Goal: Complete application form: Complete application form

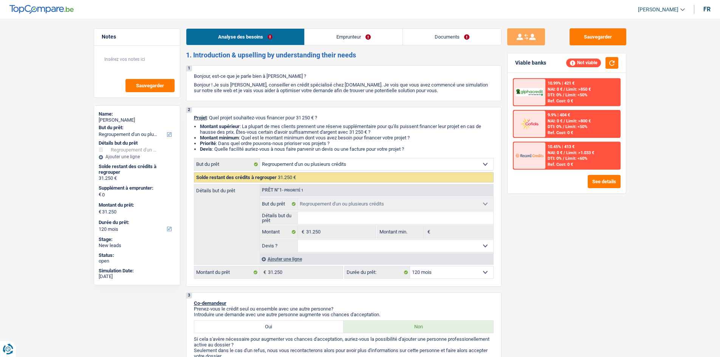
select select "refinancing"
select select "120"
select select "refinancing"
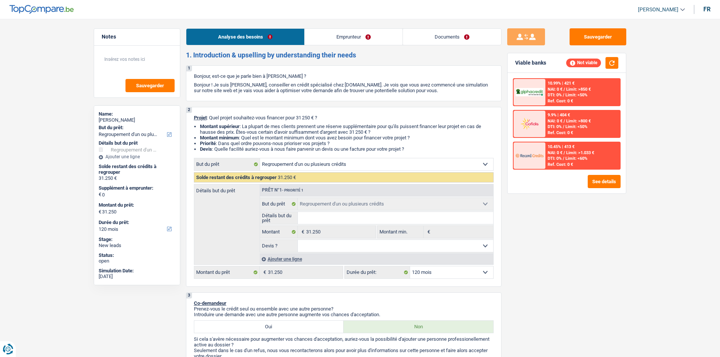
select select "120"
select select "retired"
select select "pension"
select select "refinancing"
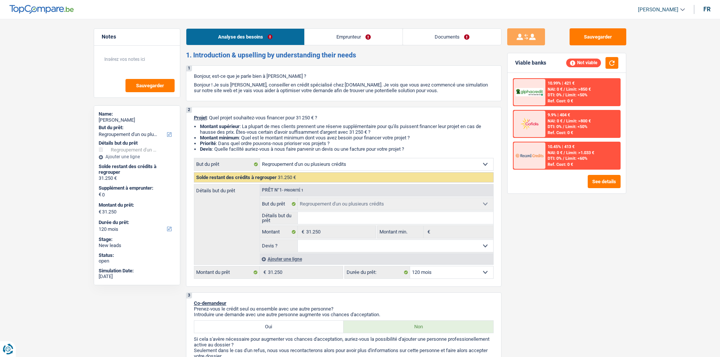
select select "120"
click at [353, 37] on link "Emprunteur" at bounding box center [354, 37] width 98 height 16
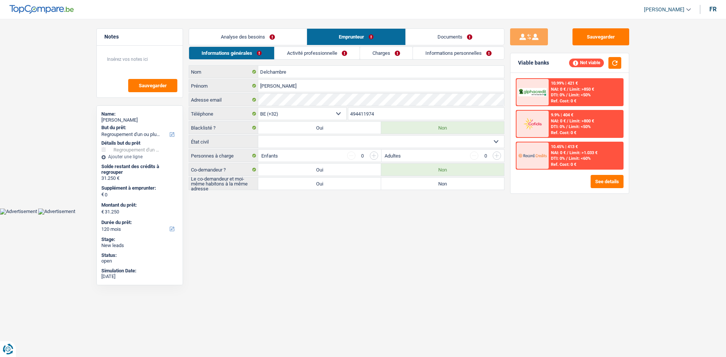
click at [462, 54] on link "Informations personnelles" at bounding box center [458, 53] width 91 height 12
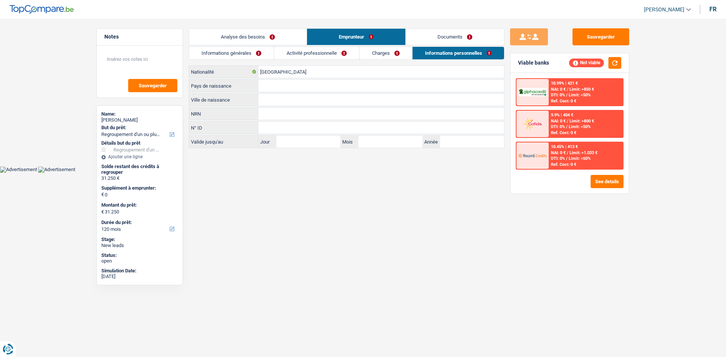
click at [381, 53] on link "Charges" at bounding box center [385, 53] width 53 height 12
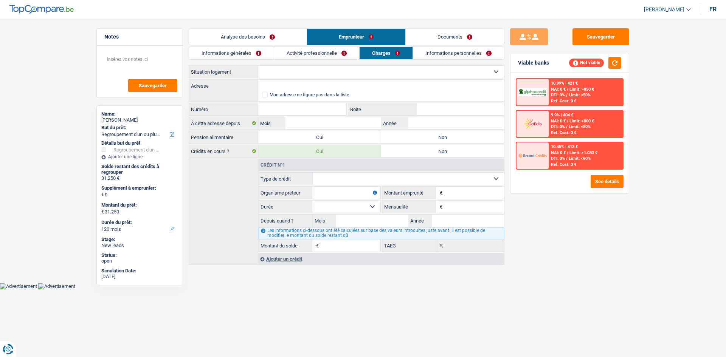
click at [296, 54] on link "Activité professionnelle" at bounding box center [316, 53] width 85 height 12
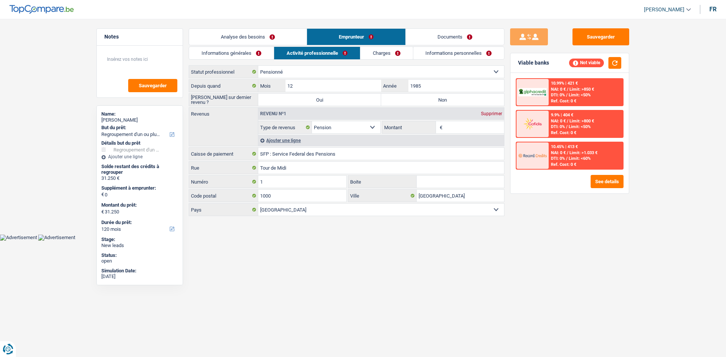
click at [243, 37] on link "Analyse des besoins" at bounding box center [248, 37] width 118 height 16
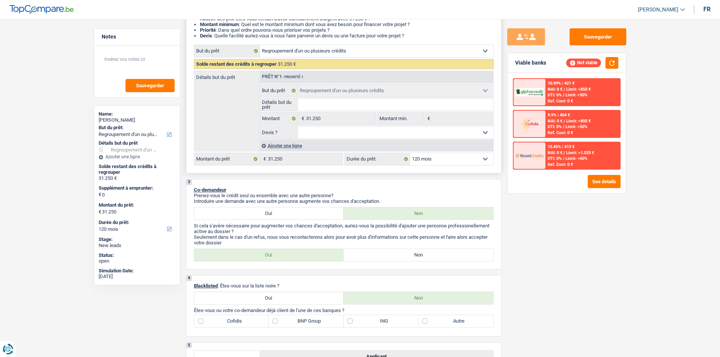
scroll to position [76, 0]
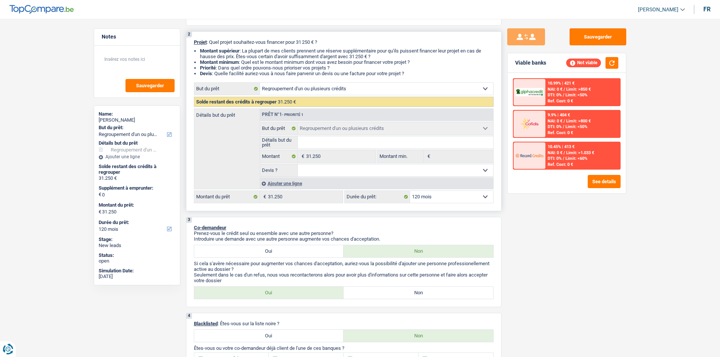
click at [366, 136] on input "Détails but du prêt" at bounding box center [395, 142] width 195 height 12
type input "R"
type input "RE"
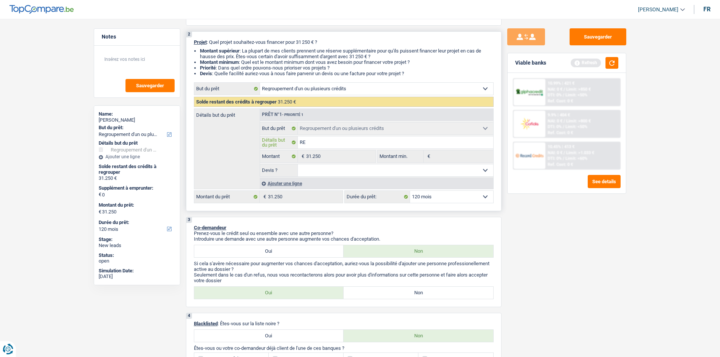
type input "REG"
type input "REGR"
type input "REGRO"
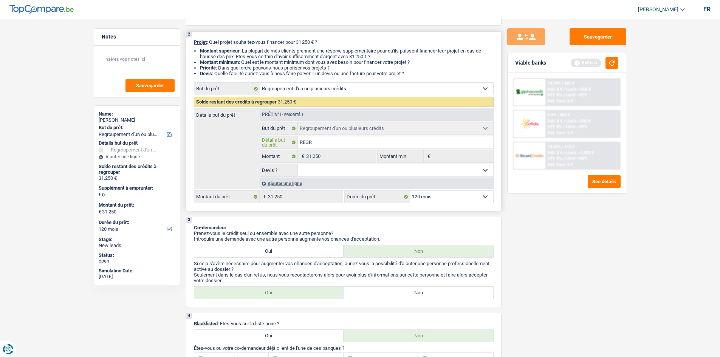
type input "REGRO"
type input "REGROU"
type input "REGROUP"
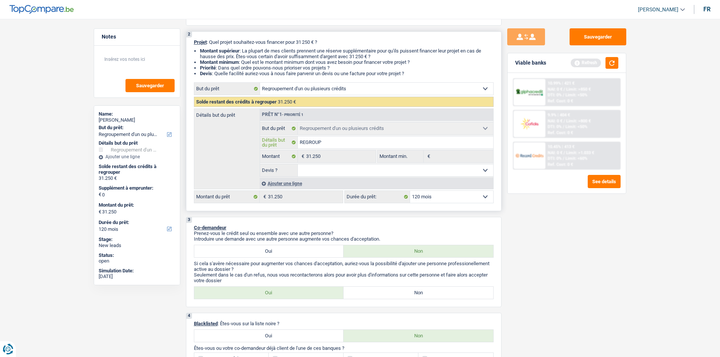
type input "REGROUPE"
type input "REGROUPEM"
type input "REGROUPEMM"
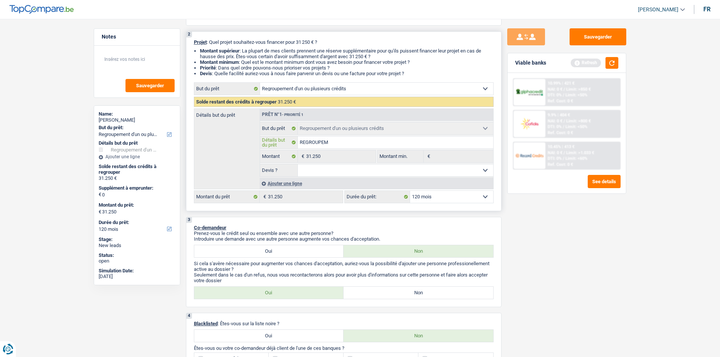
type input "REGROUPEMM"
type input "REGROUPEMME"
type input "REGROUPEMMEN"
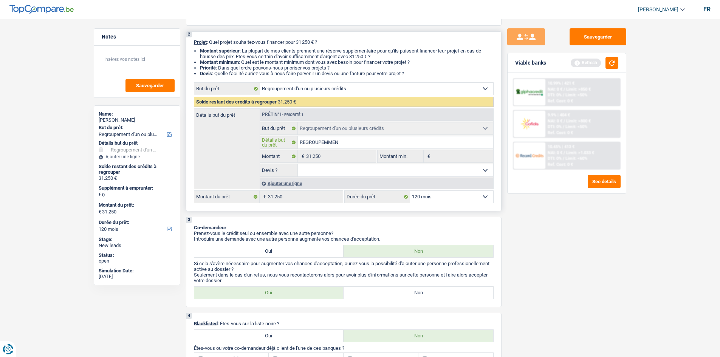
type input "REGROUPEMMENT"
type input "REGROUPEMMENT D"
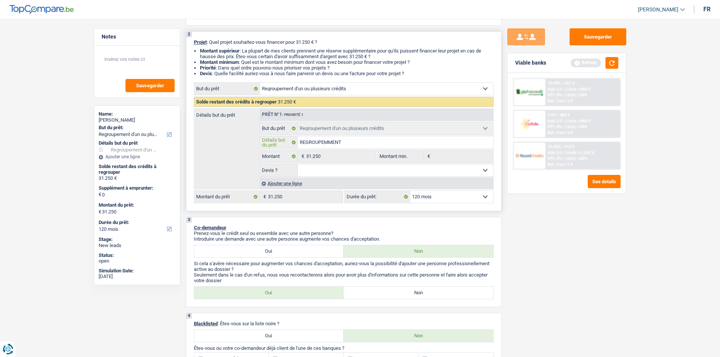
type input "REGROUPEMMENT D"
type input "REGROUPEMMENT DE"
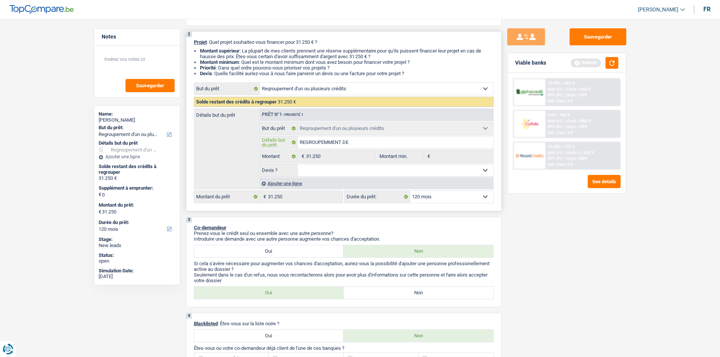
type input "REGROUPEMMENT DE C"
type input "REGROUPEMMENT DE CR"
type input "REGROUPEMMENT DE CRE"
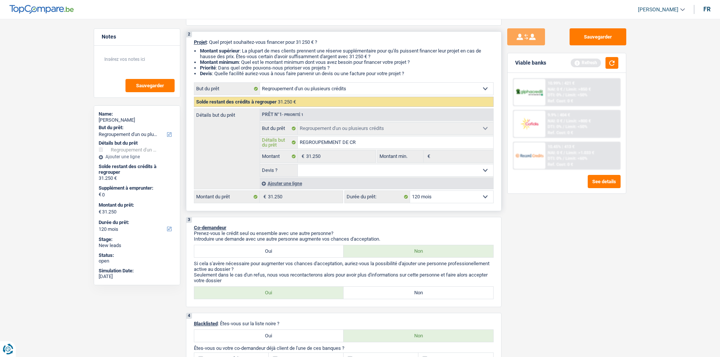
type input "REGROUPEMMENT DE CRE"
type input "REGROUPEMMENT DE CRED"
type input "REGROUPEMMENT DE CREDI"
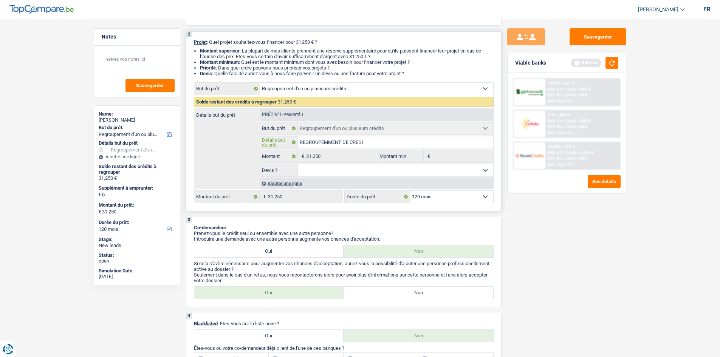
type input "REGROUPEMMENT DE CREDIT"
type input "REGROUPEMMENT DE CREDIT+"
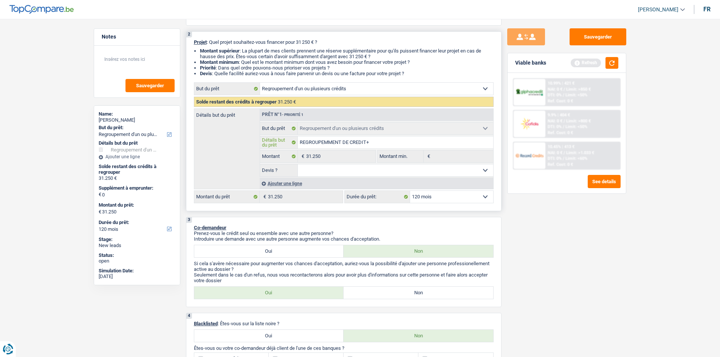
type input "REGROUPEMMENT DE CREDIT+"
type input "REGROUPEMMENT DE CREDIT+ V"
type input "REGROUPEMMENT DE CREDIT+ VE"
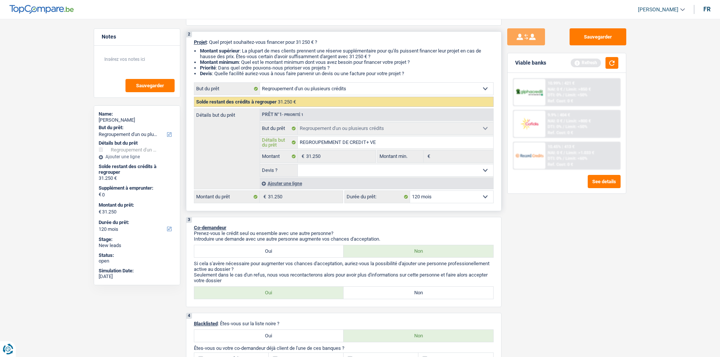
type input "REGROUPEMMENT DE CREDIT+ VEH"
type input "REGROUPEMMENT DE CREDIT+ VEHI"
type input "REGROUPEMMENT DE CREDIT+ [PERSON_NAME]"
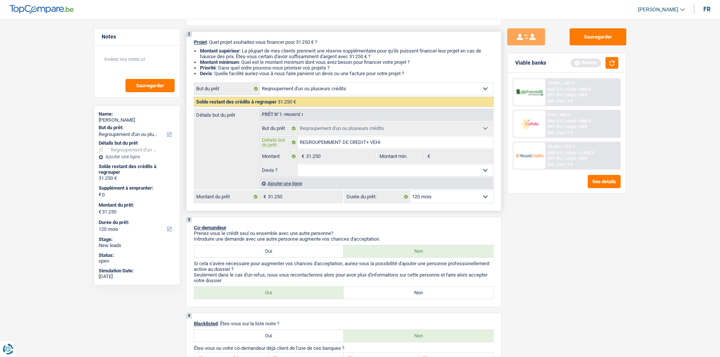
type input "REGROUPEMMENT DE CREDIT+ [PERSON_NAME]"
type input "REGROUPEMMENT DE CREDIT+ VEHICU"
type input "REGROUPEMMENT DE CREDIT+ VEHICUL"
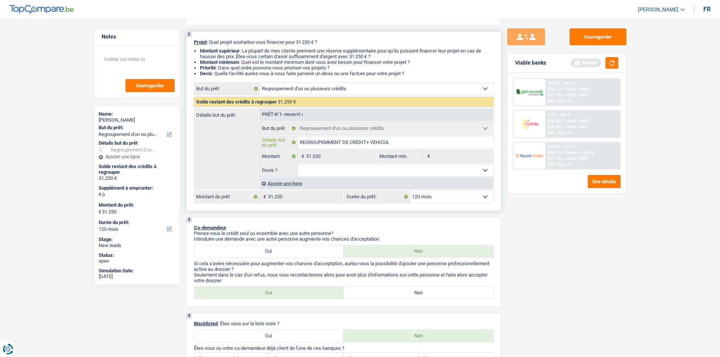
type input "REGROUPEMMENT DE CREDIT+ VEHICULE"
click at [343, 171] on select "Oui Non Non répondu Sélectionner une option" at bounding box center [395, 170] width 195 height 12
select select "yes"
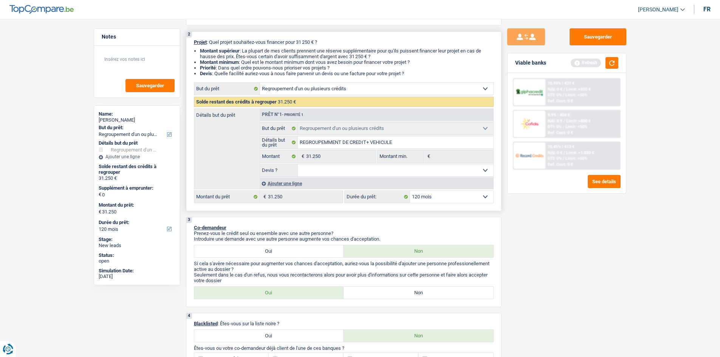
click at [298, 164] on select "Oui Non Non répondu Sélectionner une option" at bounding box center [395, 170] width 195 height 12
select select "yes"
click at [299, 252] on label "Oui" at bounding box center [269, 251] width 150 height 12
click at [299, 252] on input "Oui" at bounding box center [269, 251] width 150 height 12
radio input "true"
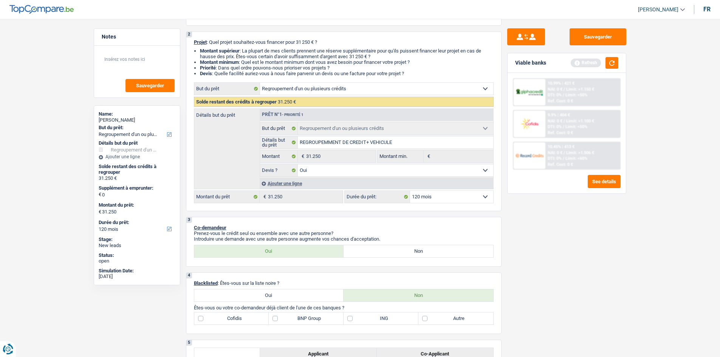
scroll to position [151, 0]
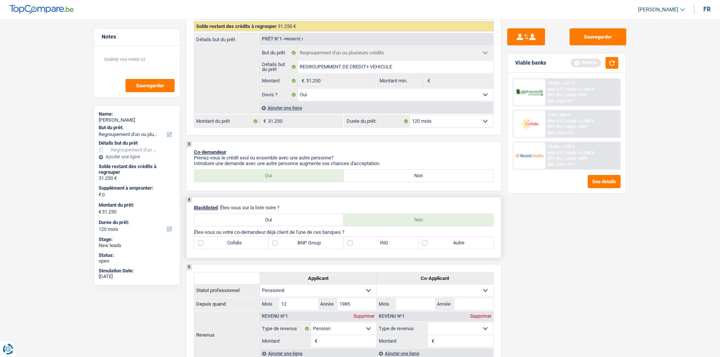
click at [439, 244] on label "Autre" at bounding box center [455, 243] width 75 height 12
click at [439, 244] on input "Autre" at bounding box center [455, 243] width 75 height 12
checkbox input "true"
click at [245, 242] on label "Cofidis" at bounding box center [231, 243] width 75 height 12
click at [245, 242] on input "Cofidis" at bounding box center [231, 243] width 75 height 12
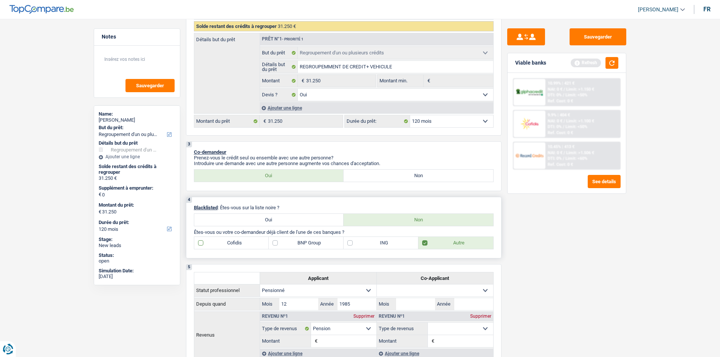
checkbox input "true"
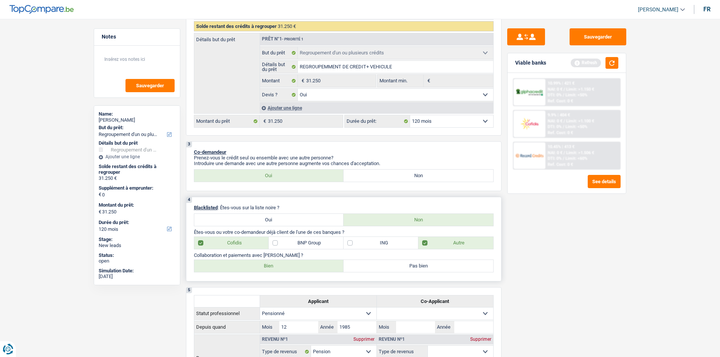
click at [302, 266] on label "Bien" at bounding box center [269, 266] width 150 height 12
click at [302, 266] on input "Bien" at bounding box center [269, 266] width 150 height 12
radio input "true"
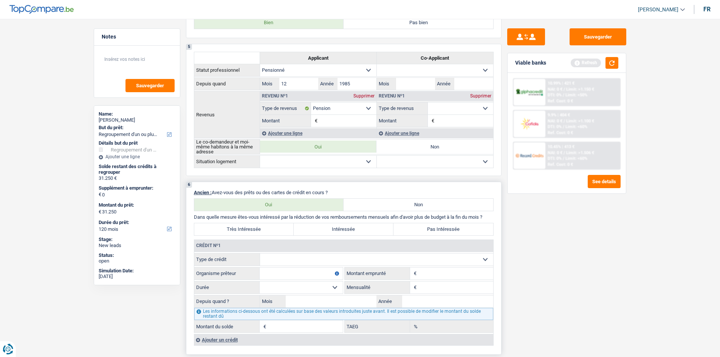
scroll to position [454, 0]
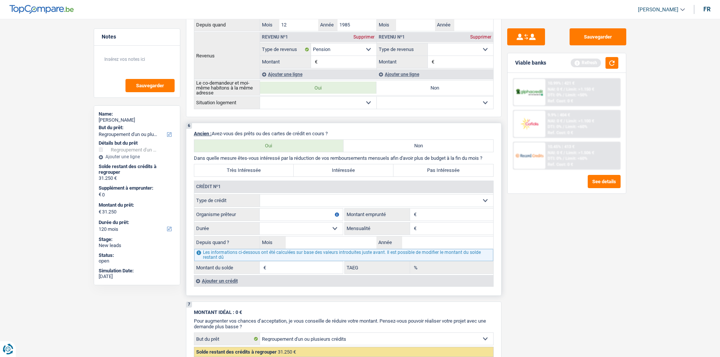
click at [243, 168] on label "Très Intéressée" at bounding box center [244, 170] width 100 height 12
click at [243, 168] on input "Très Intéressée" at bounding box center [244, 170] width 100 height 12
radio input "true"
click at [282, 198] on select "Carte ou ouverture de crédit Prêt hypothécaire Vente à tempérament Prêt à tempé…" at bounding box center [376, 201] width 233 height 12
select select "personalLoan"
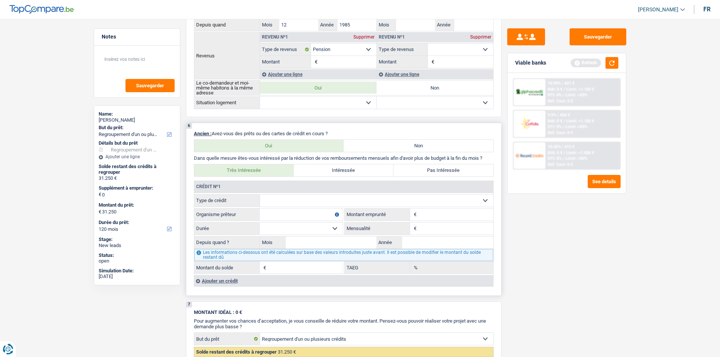
type input "0"
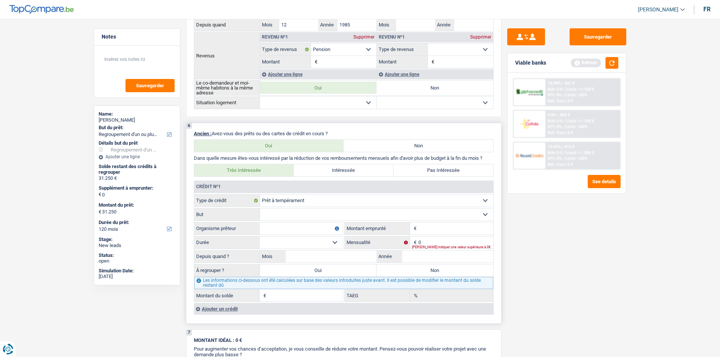
click at [283, 225] on input "Organisme prêteur" at bounding box center [301, 229] width 83 height 12
type input "COFIDIS"
drag, startPoint x: 287, startPoint y: 211, endPoint x: 292, endPoint y: 210, distance: 4.8
click at [287, 211] on select "Confort maison: meubles, textile, peinture, électroménager, outillage non-profe…" at bounding box center [376, 215] width 233 height 12
select select "medicalFees"
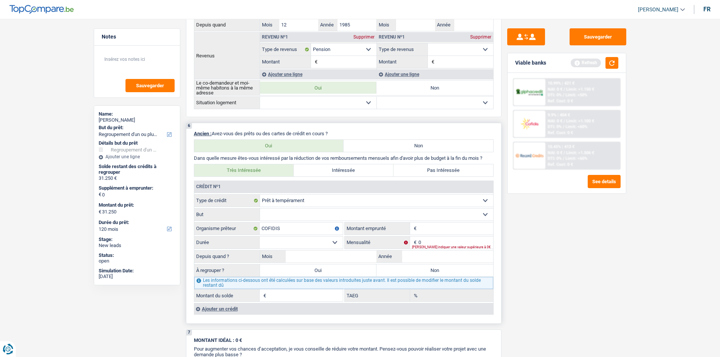
click at [260, 209] on select "Confort maison: meubles, textile, peinture, électroménager, outillage non-profe…" at bounding box center [376, 215] width 233 height 12
click at [446, 233] on input "Montant" at bounding box center [455, 229] width 75 height 12
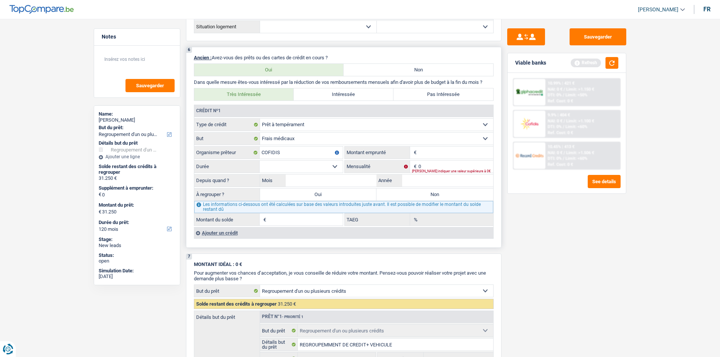
scroll to position [529, 0]
click at [303, 169] on select "12 mois 18 mois 24 mois 30 mois 36 mois 42 mois 48 mois Sélectionner une option" at bounding box center [301, 167] width 83 height 12
click at [448, 151] on input "10.000" at bounding box center [455, 153] width 75 height 12
type input "10.001"
click at [299, 164] on select "12 mois 18 mois 24 mois 30 mois 36 mois 42 mois 48 mois 60 mois Sélectionner un…" at bounding box center [301, 167] width 83 height 12
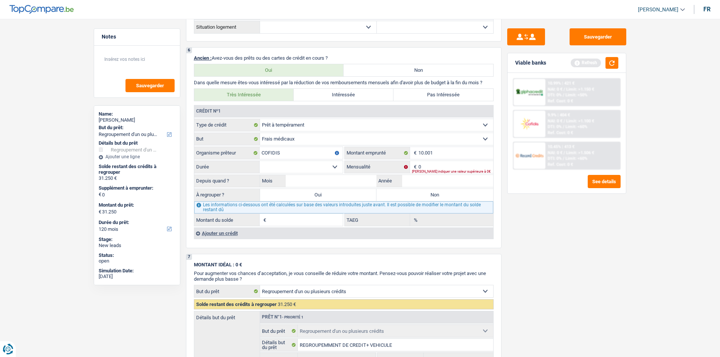
click at [527, 228] on div "Sauvegarder Viable banks Refresh 10.99% | 421 € NAI: 0 € / Limit: >1.150 € DTI:…" at bounding box center [567, 185] width 130 height 315
click at [420, 180] on input "Année" at bounding box center [447, 181] width 91 height 12
click at [445, 161] on fieldset "0 € Mensualité [PERSON_NAME] indiquer une valeur supérieure à 0€" at bounding box center [419, 167] width 149 height 13
click at [433, 170] on div "[PERSON_NAME] indiquer une valeur supérieure à 0€" at bounding box center [452, 171] width 81 height 3
click at [430, 165] on input "0" at bounding box center [455, 167] width 75 height 12
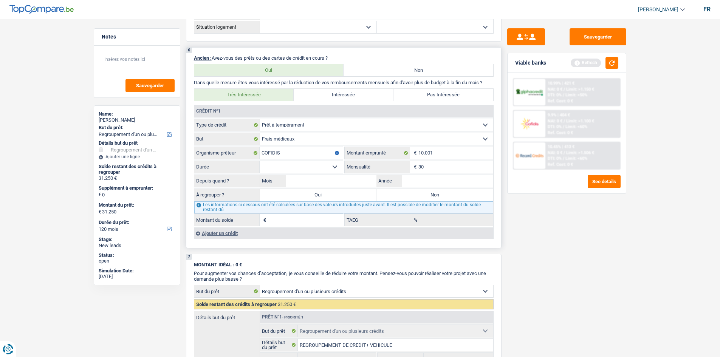
type input "3"
type input "1"
type input "247"
click at [294, 167] on select "12 mois 18 mois 24 mois 30 mois 36 mois 42 mois 48 mois 60 mois Sélectionner un…" at bounding box center [301, 167] width 83 height 12
select select "60"
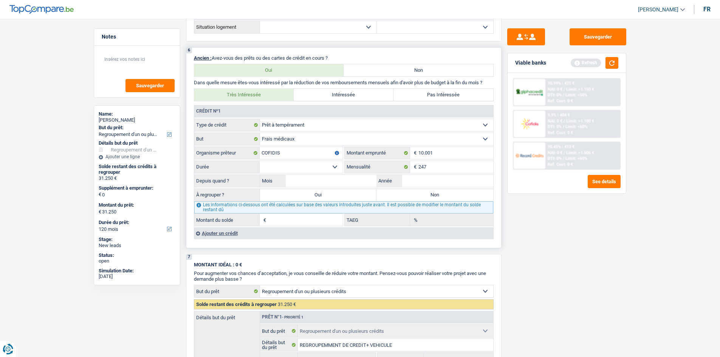
click at [260, 161] on select "12 mois 18 mois 24 mois 30 mois 36 mois 42 mois 48 mois 60 mois Sélectionner un…" at bounding box center [301, 167] width 83 height 12
click at [319, 177] on input "Mois" at bounding box center [331, 181] width 91 height 12
click at [426, 185] on input "Année" at bounding box center [447, 181] width 91 height 12
type input "2020"
click at [349, 180] on input "Mois" at bounding box center [331, 181] width 91 height 12
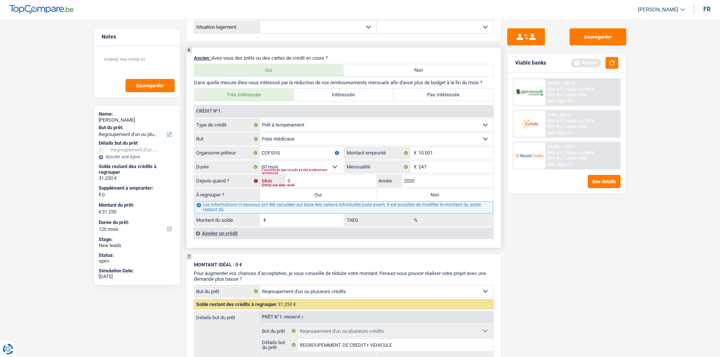
type input "01"
type input "1"
type input "18,05"
click at [534, 243] on div "Sauvegarder Viable banks Refresh 10.99% | 421 € NAI: 0 € / Limit: >1.150 € DTI:…" at bounding box center [567, 185] width 130 height 315
drag, startPoint x: 335, startPoint y: 198, endPoint x: 336, endPoint y: 204, distance: 6.8
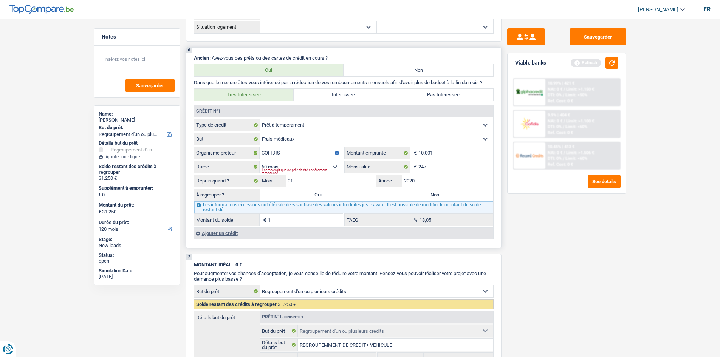
click at [335, 198] on label "Oui" at bounding box center [318, 195] width 117 height 12
click at [335, 198] on input "Oui" at bounding box center [318, 195] width 117 height 12
radio input "true"
type input "1"
select select "24"
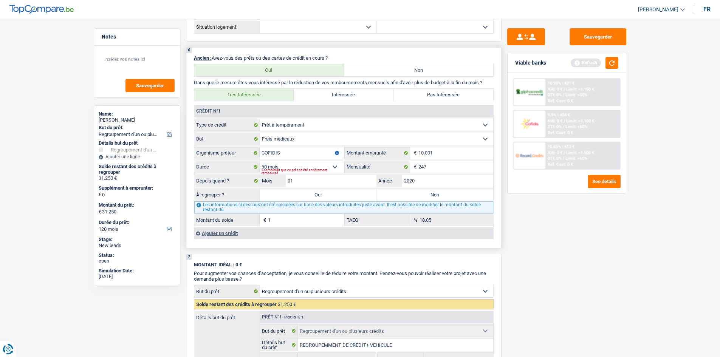
type input "1"
select select "24"
type input "1"
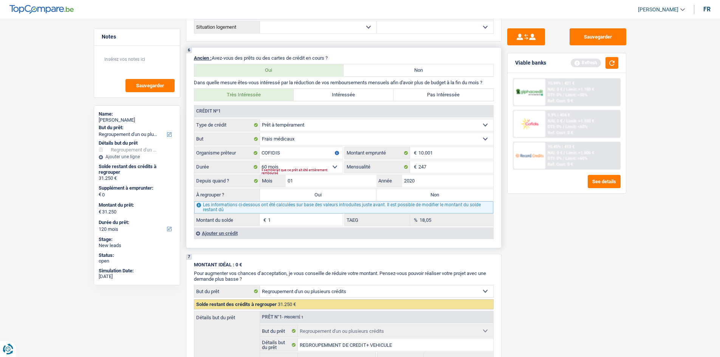
select select "24"
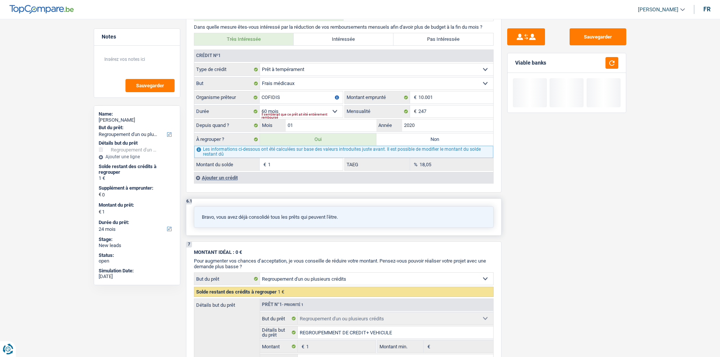
scroll to position [643, 0]
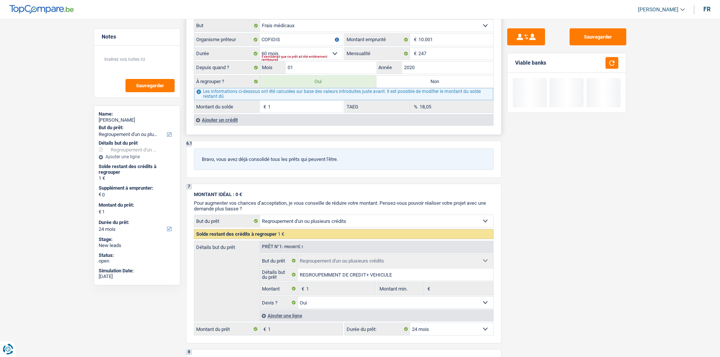
click at [213, 120] on div "Ajouter un crédit" at bounding box center [343, 119] width 299 height 11
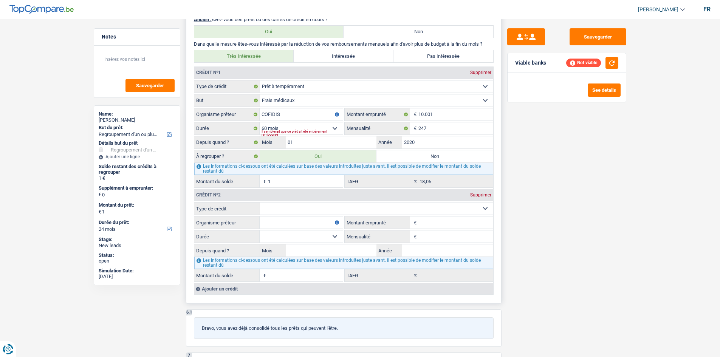
scroll to position [567, 0]
click at [435, 115] on input "10.001" at bounding box center [455, 115] width 75 height 12
type input "1.000"
select select
type input "1.000"
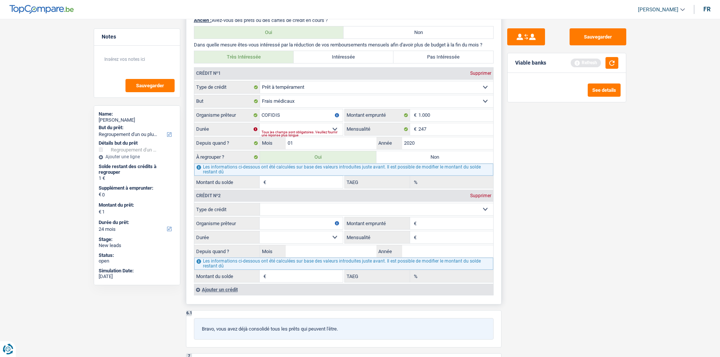
click at [319, 132] on div "Tous les champs sont obligatoires. Veuillez fournir une réponse plus longue" at bounding box center [302, 133] width 81 height 3
click at [324, 132] on div "Tous les champs sont obligatoires. Veuillez fournir une réponse plus longue" at bounding box center [302, 133] width 81 height 3
click at [335, 132] on div "Tous les champs sont obligatoires. Veuillez fournir une réponse plus longue" at bounding box center [302, 133] width 81 height 3
click at [435, 114] on input "1.000" at bounding box center [455, 115] width 75 height 12
type input "10.001"
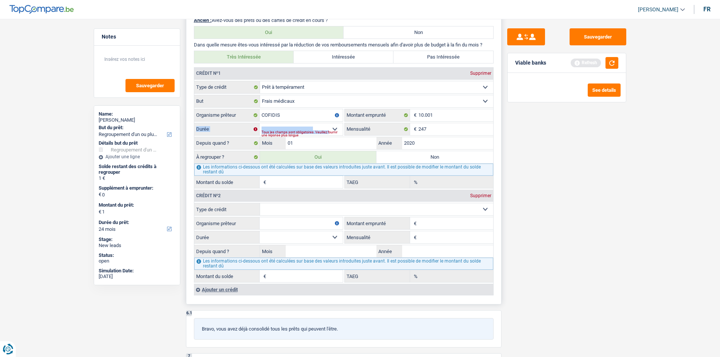
click at [329, 130] on div "12 mois 18 mois 24 mois 30 mois 36 mois 42 mois 48 mois 60 mois Sélectionner un…" at bounding box center [268, 129] width 149 height 12
click at [336, 132] on div "Tous les champs sont obligatoires. Veuillez fournir une réponse plus longue" at bounding box center [302, 133] width 81 height 3
click at [336, 129] on select "12 mois 18 mois 24 mois 30 mois 36 mois 42 mois 48 mois 60 mois Sélectionner un…" at bounding box center [301, 129] width 83 height 12
select select "60"
click at [260, 123] on select "12 mois 18 mois 24 mois 30 mois 36 mois 42 mois 48 mois 60 mois Sélectionner un…" at bounding box center [301, 129] width 83 height 12
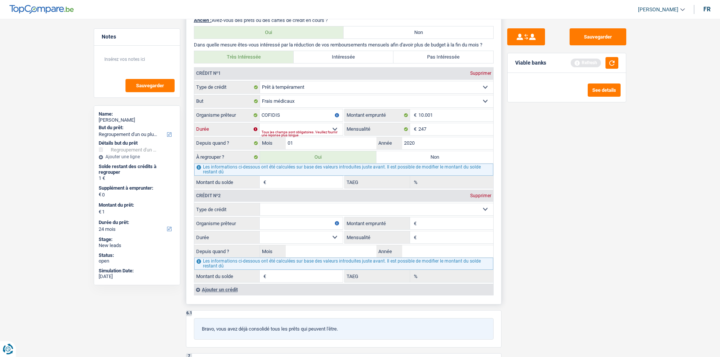
type input "1"
type input "18,05"
click at [307, 210] on select "Carte ou ouverture de crédit Prêt hypothécaire Vente à tempérament Prêt à tempé…" at bounding box center [376, 209] width 233 height 12
select select "cardOrCredit"
type input "0"
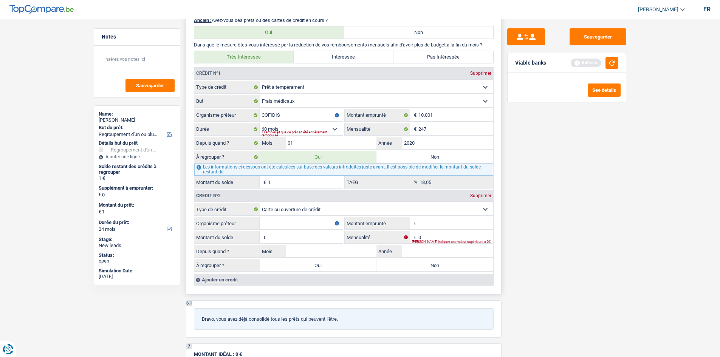
click at [272, 226] on input "Organisme prêteur" at bounding box center [301, 223] width 83 height 12
type input "COFIDIS MY LIFE"
click at [446, 226] on input "Montant emprunté" at bounding box center [455, 223] width 75 height 12
type input "10.000"
click at [299, 237] on input "Montant du solde" at bounding box center [305, 237] width 75 height 12
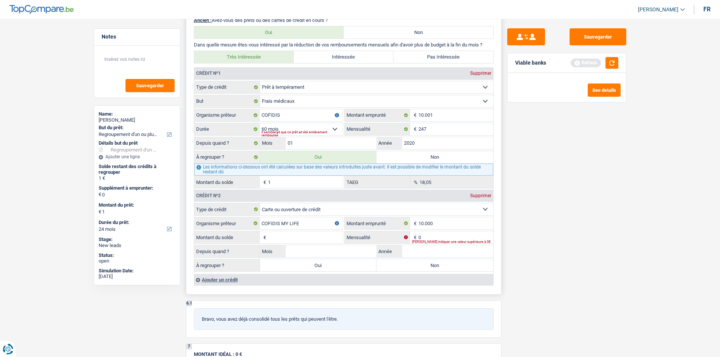
click at [474, 240] on div "[PERSON_NAME] indiquer une valeur supérieure à 0€" at bounding box center [452, 241] width 81 height 3
click at [455, 237] on input "0" at bounding box center [455, 237] width 75 height 12
type input "300"
click at [326, 235] on input "Montant du solde" at bounding box center [305, 237] width 75 height 12
type input "9.000"
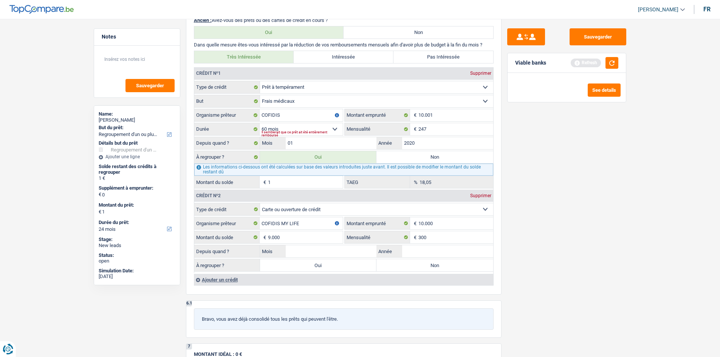
click at [520, 252] on div "Sauvegarder Viable banks Refresh See details" at bounding box center [567, 185] width 130 height 315
click at [421, 249] on input "Année" at bounding box center [447, 251] width 91 height 12
click at [359, 251] on input "Mois" at bounding box center [331, 251] width 91 height 12
click at [423, 247] on input "2" at bounding box center [447, 251] width 91 height 12
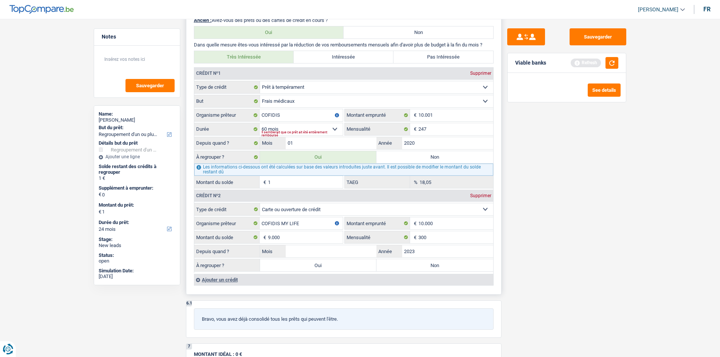
type input "2023"
click at [344, 255] on input "Mois" at bounding box center [331, 251] width 91 height 12
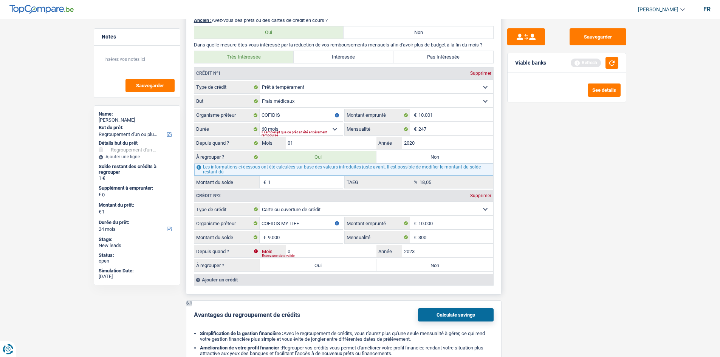
type input "06"
click at [338, 266] on label "Oui" at bounding box center [318, 265] width 117 height 12
click at [338, 266] on input "Oui" at bounding box center [318, 265] width 117 height 12
radio input "true"
type input "9.001"
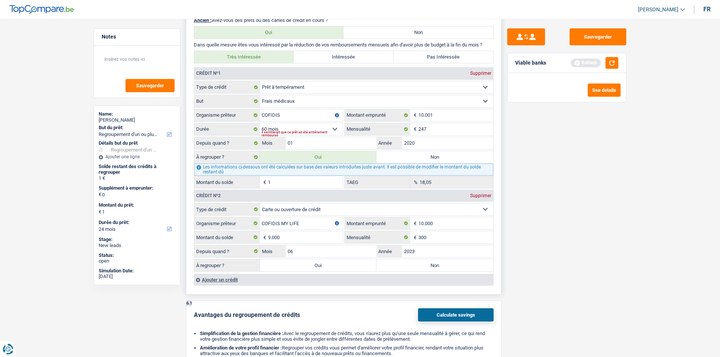
type input "9.001"
select select "48"
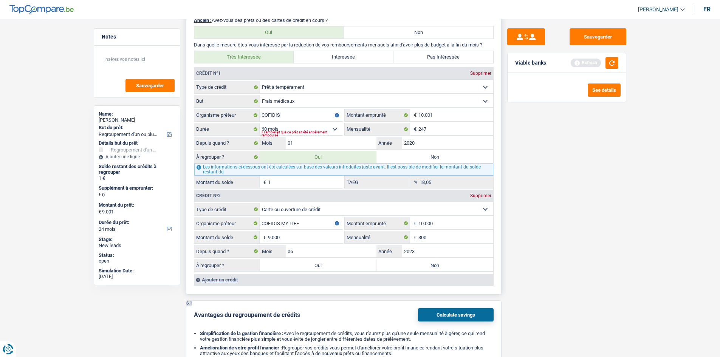
select select "48"
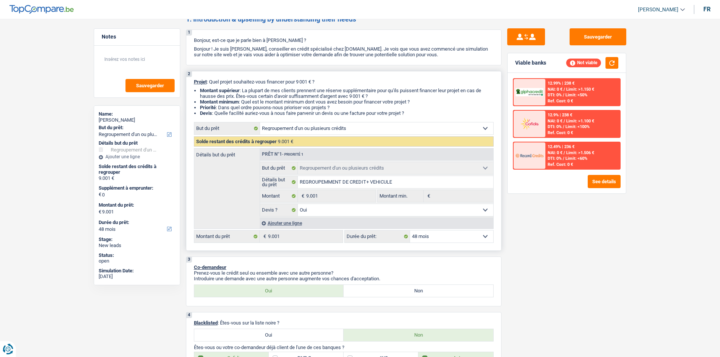
scroll to position [0, 0]
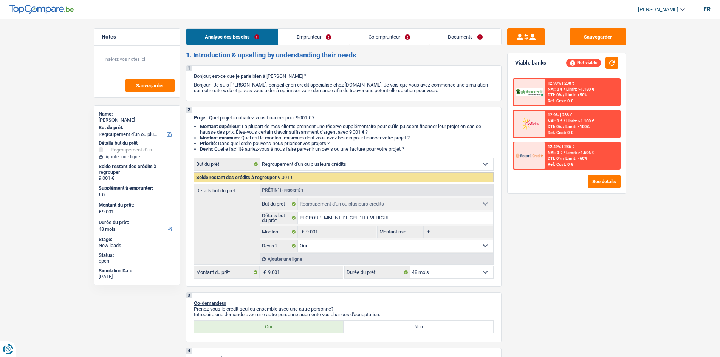
click at [310, 37] on link "Emprunteur" at bounding box center [313, 37] width 71 height 16
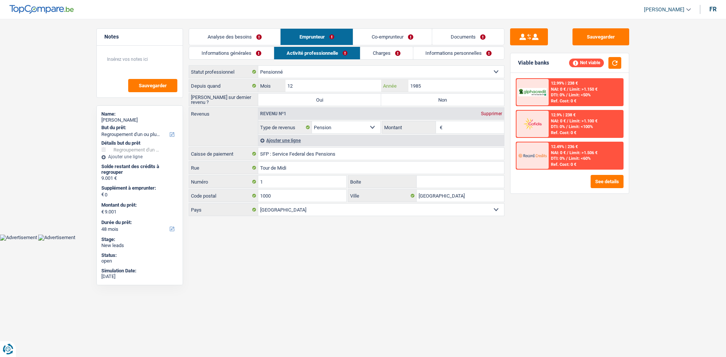
click at [424, 90] on input "1985" at bounding box center [456, 86] width 96 height 12
click at [426, 100] on label "Non" at bounding box center [442, 100] width 123 height 12
click at [426, 100] on input "Non" at bounding box center [442, 100] width 123 height 12
radio input "true"
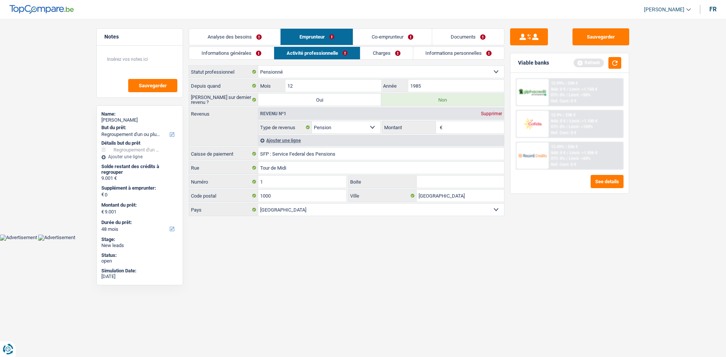
click at [452, 130] on input "Montant" at bounding box center [474, 127] width 60 height 12
type input "1.680"
click at [418, 241] on html "Vous avez le contrôle de vos données Nous utilisons des cookies, tout comme nos…" at bounding box center [363, 120] width 726 height 241
click at [372, 53] on link "Charges" at bounding box center [386, 53] width 53 height 12
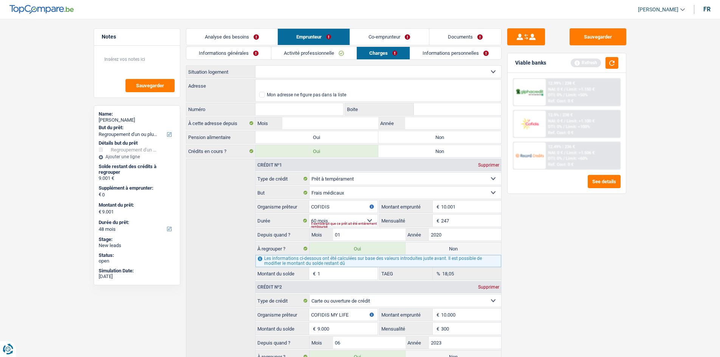
click at [301, 71] on select "Locataire Propriétaire avec prêt hypothécaire Propriétaire sans prêt hypothécai…" at bounding box center [379, 72] width 246 height 12
click at [214, 47] on link "Informations générales" at bounding box center [228, 53] width 85 height 12
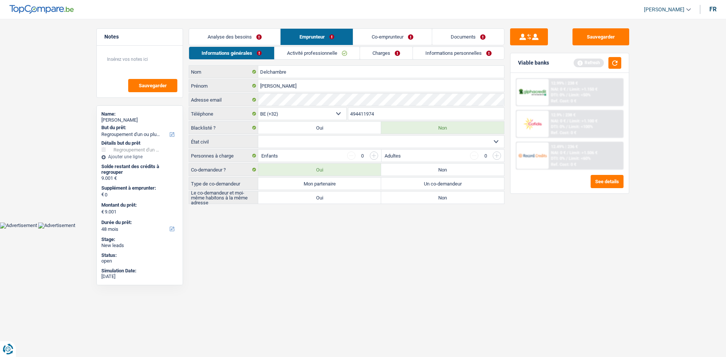
click at [304, 49] on link "Activité professionnelle" at bounding box center [316, 53] width 85 height 12
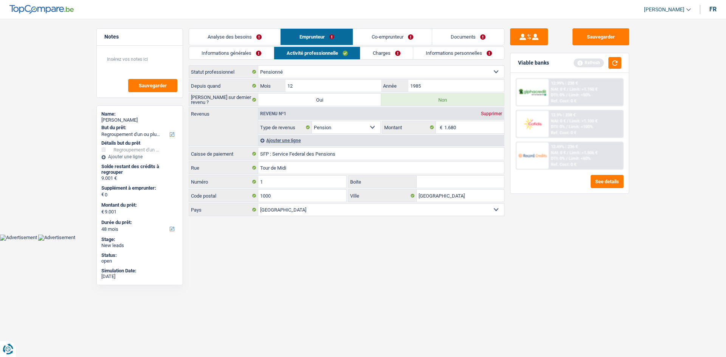
click at [242, 54] on link "Informations générales" at bounding box center [231, 53] width 85 height 12
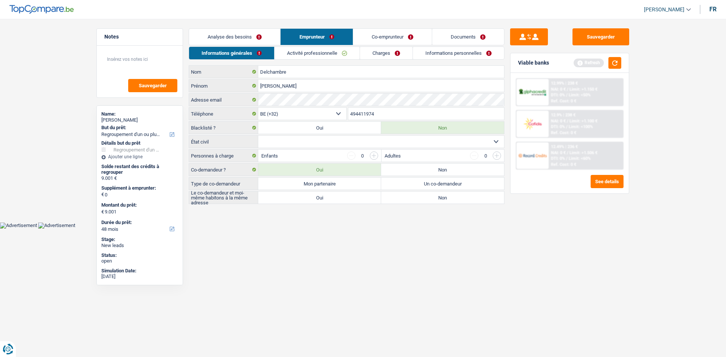
click at [262, 37] on link "Analyse des besoins" at bounding box center [234, 37] width 91 height 16
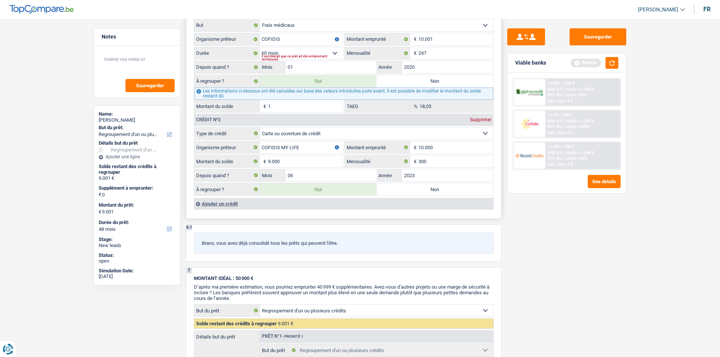
scroll to position [643, 0]
click at [215, 201] on div "Ajouter un crédit" at bounding box center [343, 203] width 299 height 11
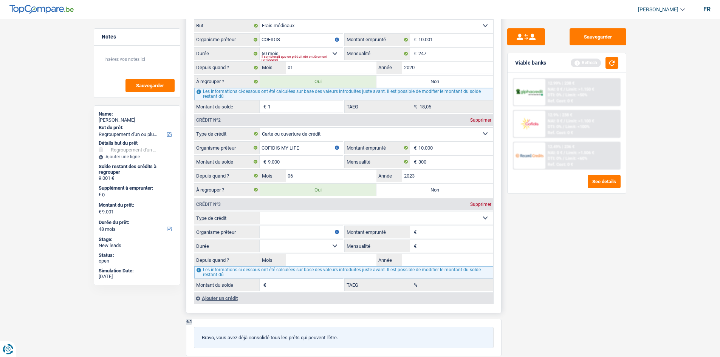
click at [318, 215] on select "Carte ou ouverture de crédit Prêt hypothécaire Vente à tempérament Prêt à tempé…" at bounding box center [376, 218] width 233 height 12
select select "mortgage"
click at [260, 212] on select "Carte ou ouverture de crédit Prêt hypothécaire Vente à tempérament Prêt à tempé…" at bounding box center [376, 218] width 233 height 12
click at [439, 248] on input "0" at bounding box center [455, 246] width 75 height 12
type input "314"
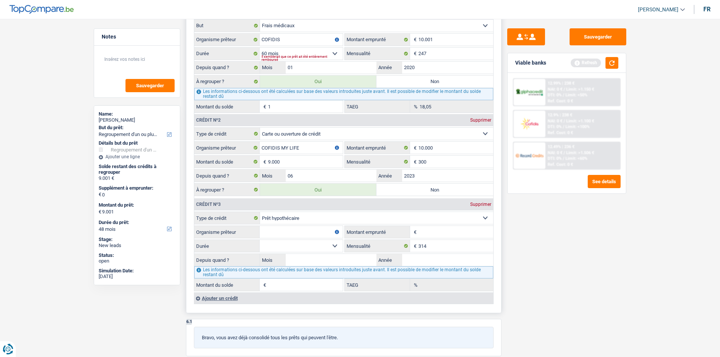
click at [325, 231] on input "Organisme prêteur" at bounding box center [301, 232] width 83 height 12
click at [322, 233] on input "UNIVERS DU PRET" at bounding box center [301, 232] width 83 height 12
type input "UNIVERS DU PRET"
click at [434, 231] on input "Montant emprunté" at bounding box center [455, 232] width 75 height 12
click at [448, 229] on input "Montant emprunté" at bounding box center [455, 232] width 75 height 12
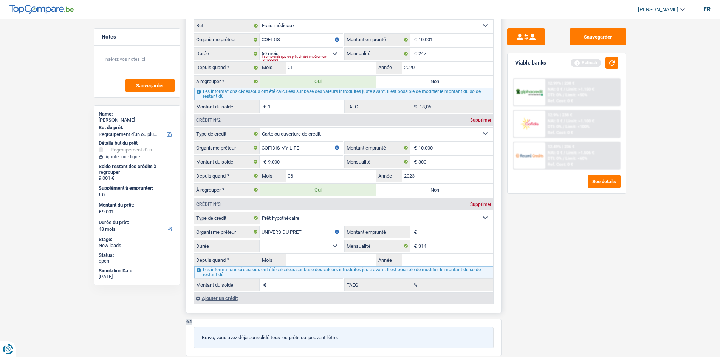
click at [451, 231] on input "Montant emprunté" at bounding box center [455, 232] width 75 height 12
click at [447, 228] on input "Montant emprunté" at bounding box center [455, 232] width 75 height 12
click at [307, 246] on select "120 mois 132 mois 144 mois 180 mois 240 mois 300 mois 360 mois 420 mois Sélecti…" at bounding box center [301, 246] width 83 height 12
click at [518, 249] on div "Sauvegarder Viable banks Refresh 12.99% | 238 € NAI: 0 € / Limit: >1.150 € DTI:…" at bounding box center [567, 185] width 130 height 315
click at [415, 262] on input "Année" at bounding box center [447, 260] width 91 height 12
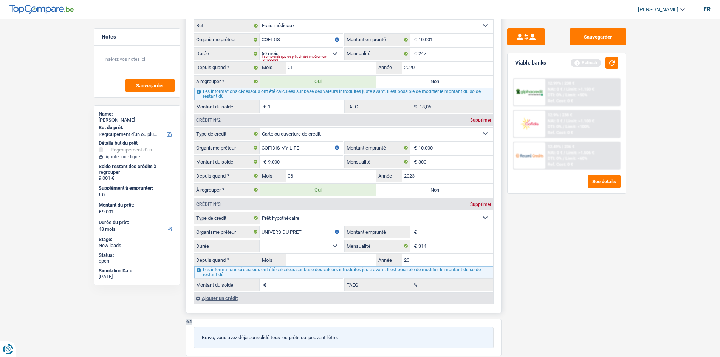
click at [417, 263] on input "20" at bounding box center [447, 260] width 91 height 12
type input "20"
click at [305, 288] on input "Montant du solde" at bounding box center [305, 285] width 75 height 12
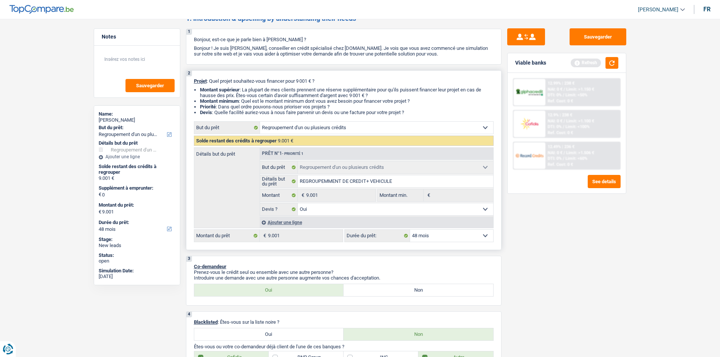
scroll to position [0, 0]
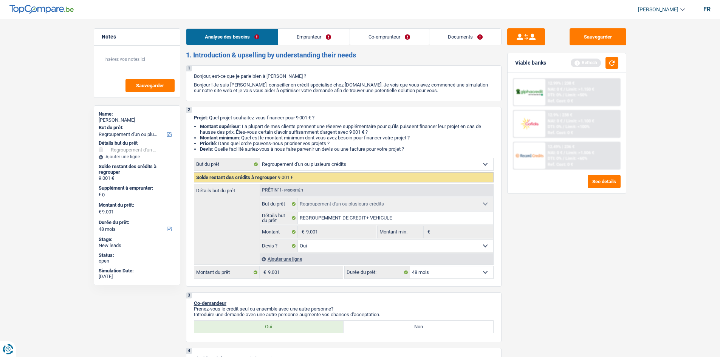
click at [314, 37] on link "Emprunteur" at bounding box center [313, 37] width 71 height 16
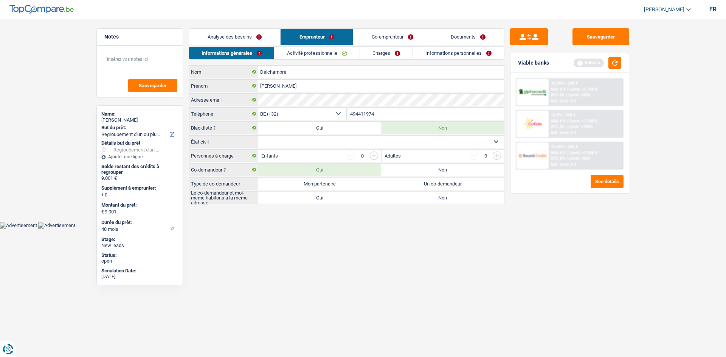
click at [307, 145] on select "Célibataire Marié(e) Cohabitant(e) légal(e) Divorcé(e) Veuf(ve) Séparé (de fait…" at bounding box center [381, 142] width 246 height 12
select select "widowed"
click at [258, 136] on select "Célibataire Marié(e) Cohabitant(e) légal(e) Divorcé(e) Veuf(ve) Séparé (de fait…" at bounding box center [381, 142] width 246 height 12
click at [316, 183] on label "Mon partenaire" at bounding box center [319, 184] width 123 height 12
click at [316, 183] on input "Mon partenaire" at bounding box center [319, 184] width 123 height 12
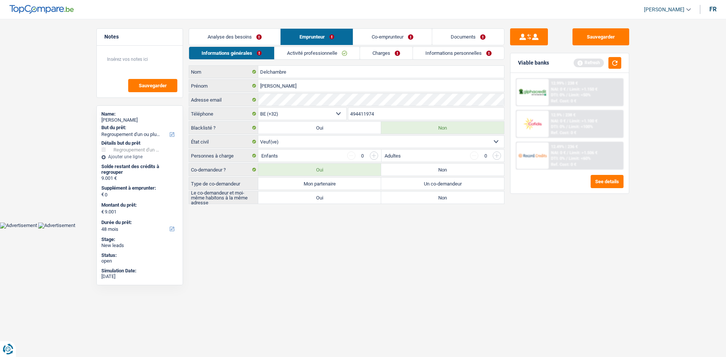
radio input "true"
click at [316, 199] on label "Oui" at bounding box center [319, 198] width 123 height 12
click at [316, 199] on input "Oui" at bounding box center [319, 198] width 123 height 12
radio input "true"
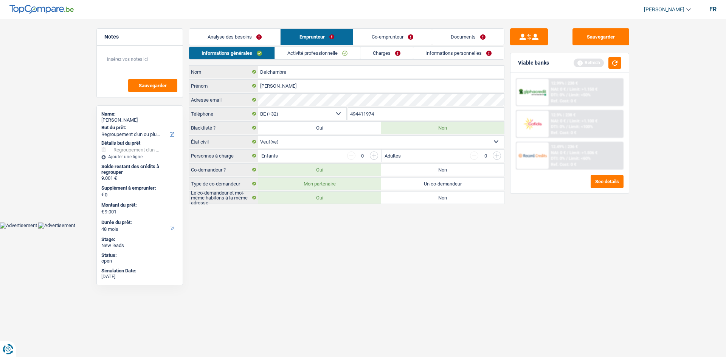
click at [367, 53] on link "Charges" at bounding box center [386, 53] width 53 height 12
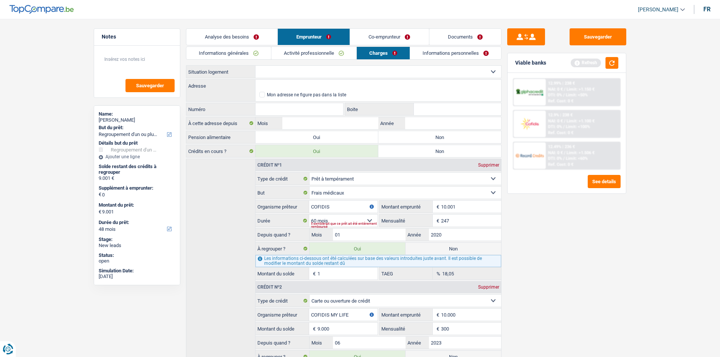
click at [297, 72] on select "Locataire Propriétaire avec prêt hypothécaire Propriétaire sans prêt hypothécai…" at bounding box center [379, 72] width 246 height 12
select select "ownerWithMortgage"
click at [256, 66] on select "Locataire Propriétaire avec prêt hypothécaire Propriétaire sans prêt hypothécai…" at bounding box center [379, 72] width 246 height 12
click at [290, 86] on input "Adresse" at bounding box center [379, 86] width 246 height 12
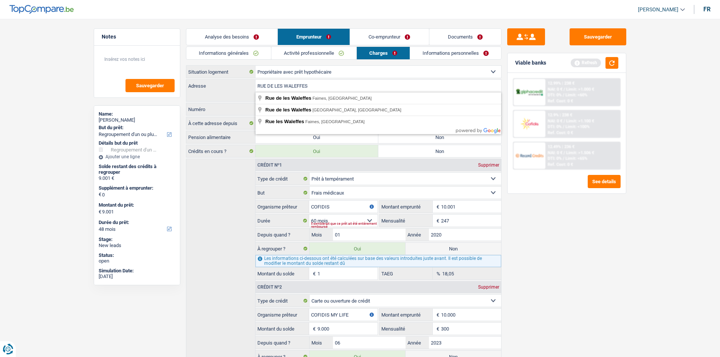
click at [223, 91] on label "Adresse" at bounding box center [220, 86] width 69 height 12
click at [256, 91] on input "RUE DE LES WALEFFES" at bounding box center [379, 86] width 246 height 12
click at [225, 108] on label "Numéro" at bounding box center [220, 109] width 69 height 12
click at [256, 108] on input "Numéro" at bounding box center [300, 109] width 88 height 12
click at [335, 85] on input "RUE DE LES WALEFFES" at bounding box center [379, 86] width 246 height 12
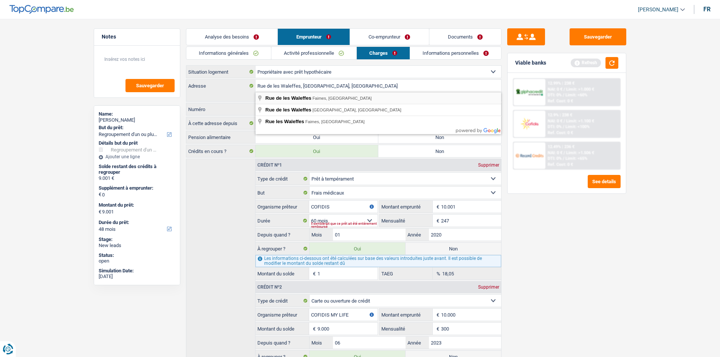
type input "[STREET_ADDRESS]"
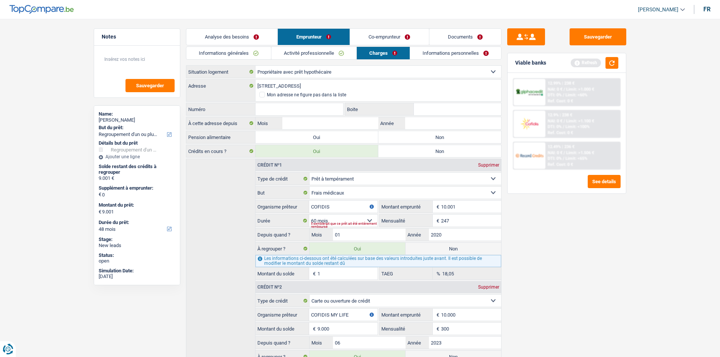
click at [305, 108] on input "Numéro" at bounding box center [300, 109] width 88 height 12
type input "15"
click at [298, 127] on input "Mois" at bounding box center [330, 123] width 96 height 12
click at [322, 119] on input "Mois" at bounding box center [330, 123] width 96 height 12
click at [295, 125] on input "19" at bounding box center [330, 123] width 96 height 12
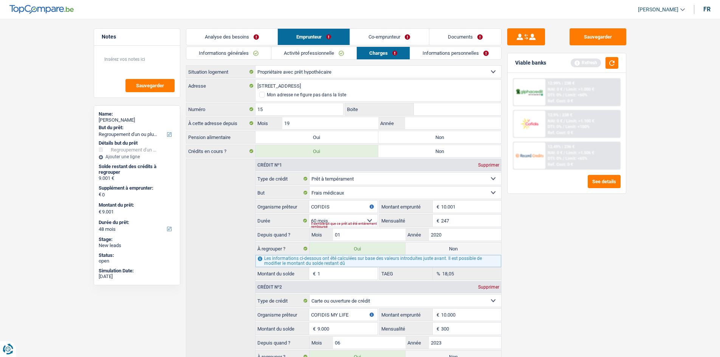
type input "19"
click at [414, 118] on input "Année" at bounding box center [453, 123] width 96 height 12
type input "1985"
click at [322, 122] on input "19" at bounding box center [330, 123] width 96 height 12
type input "1"
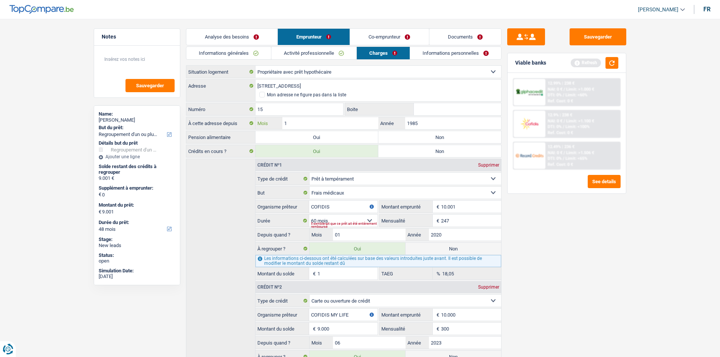
type input "12"
type input "1980"
click at [319, 125] on input "12" at bounding box center [330, 123] width 96 height 12
type input "1"
type input "06"
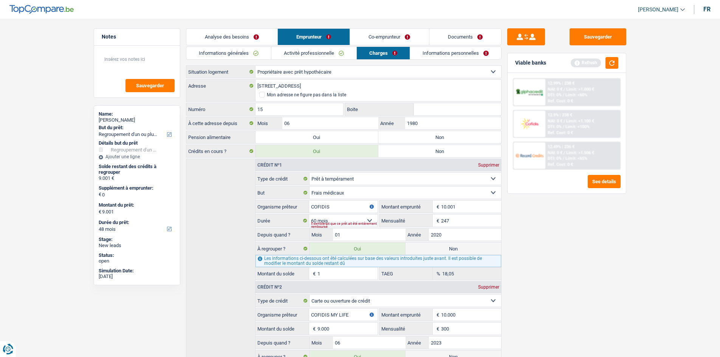
click at [222, 36] on link "Analyse des besoins" at bounding box center [231, 37] width 91 height 16
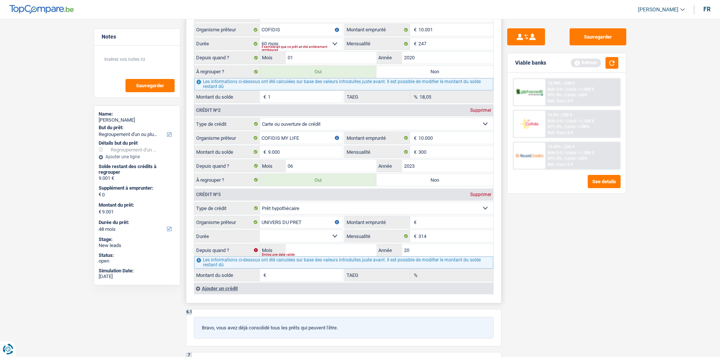
scroll to position [680, 0]
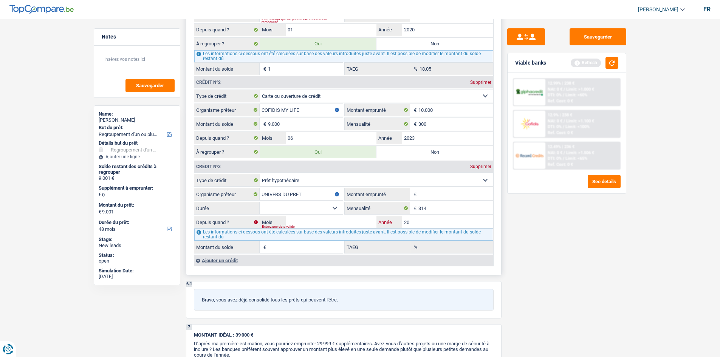
click at [424, 221] on input "20" at bounding box center [447, 222] width 91 height 12
type input "2"
type input "1985"
click at [345, 221] on input "Mois" at bounding box center [331, 222] width 91 height 12
type input "06"
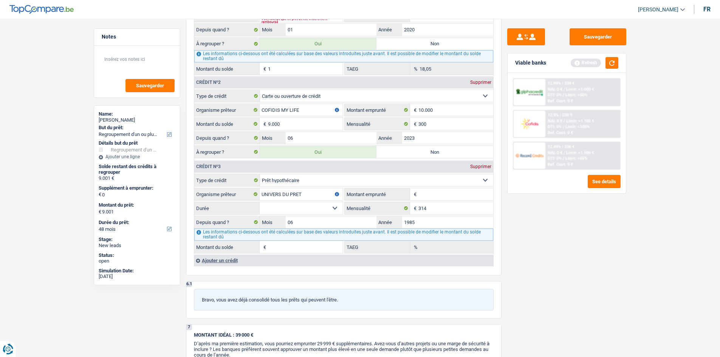
click at [512, 266] on div "Sauvegarder Viable banks Refresh 12.99% | 238 € NAI: 0 € / Limit: >1.000 € DTI:…" at bounding box center [567, 185] width 130 height 315
click at [333, 210] on select "120 mois 132 mois 144 mois 180 mois 240 mois 300 mois 360 mois 420 mois Sélecti…" at bounding box center [301, 208] width 83 height 12
select select "420"
click at [260, 202] on select "120 mois 132 mois 144 mois 180 mois 240 mois 300 mois 360 mois 420 mois Sélecti…" at bounding box center [301, 208] width 83 height 12
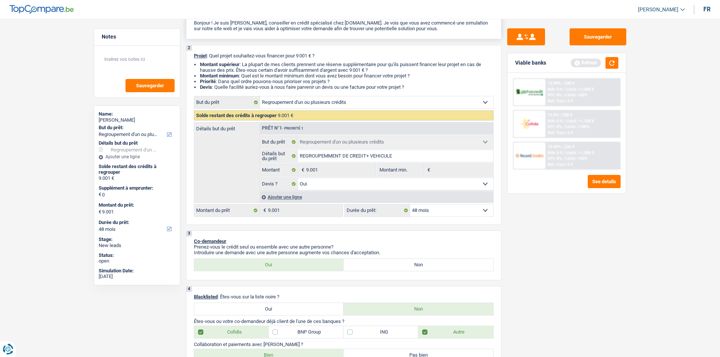
scroll to position [0, 0]
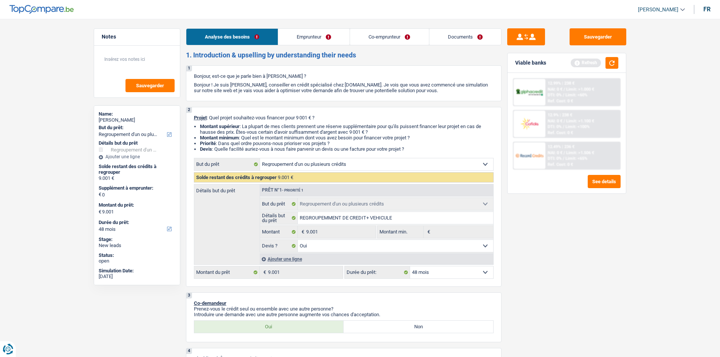
click at [303, 32] on link "Emprunteur" at bounding box center [313, 37] width 71 height 16
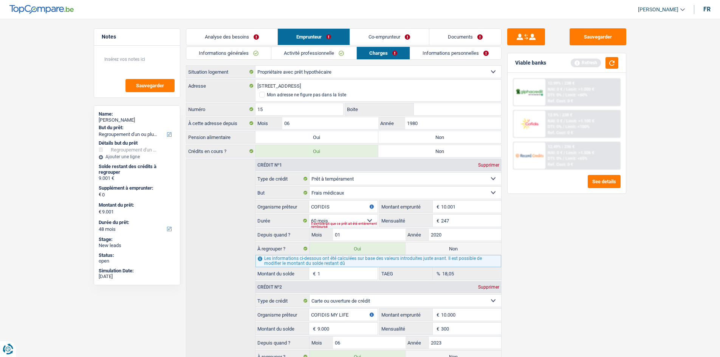
click at [395, 137] on label "Non" at bounding box center [439, 137] width 123 height 12
click at [395, 137] on input "Non" at bounding box center [439, 137] width 123 height 12
radio input "true"
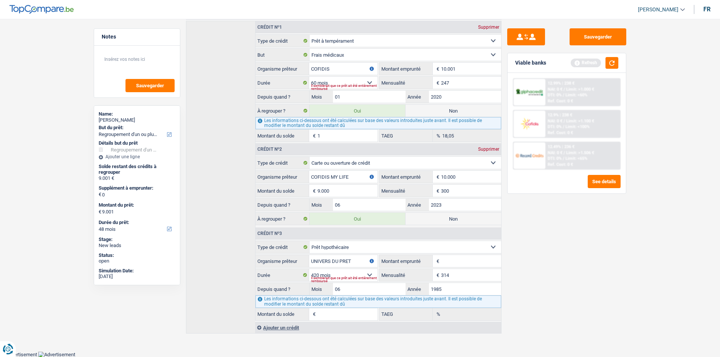
scroll to position [138, 0]
click at [472, 248] on select "Carte ou ouverture de crédit Prêt hypothécaire Vente à tempérament Prêt à tempé…" at bounding box center [406, 247] width 192 height 12
click at [556, 277] on div "Sauvegarder Viable banks Refresh 12.99% | 238 € NAI: 0 € / Limit: >1.000 € DTI:…" at bounding box center [567, 185] width 130 height 315
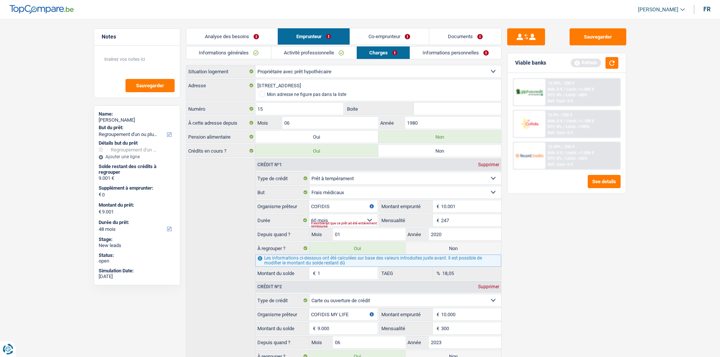
scroll to position [0, 0]
click at [441, 123] on input "1980" at bounding box center [453, 123] width 96 height 12
type input "1985"
click at [431, 52] on link "Informations personnelles" at bounding box center [455, 53] width 91 height 12
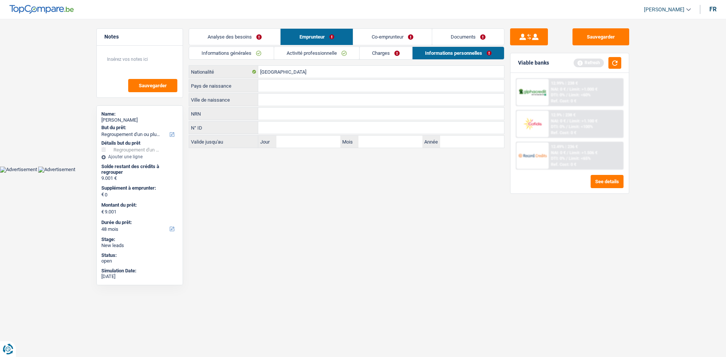
click at [329, 60] on div "Informations générales Activité professionnelle Charges Informations personnell…" at bounding box center [347, 97] width 316 height 102
click at [321, 54] on link "Activité professionnelle" at bounding box center [316, 53] width 85 height 12
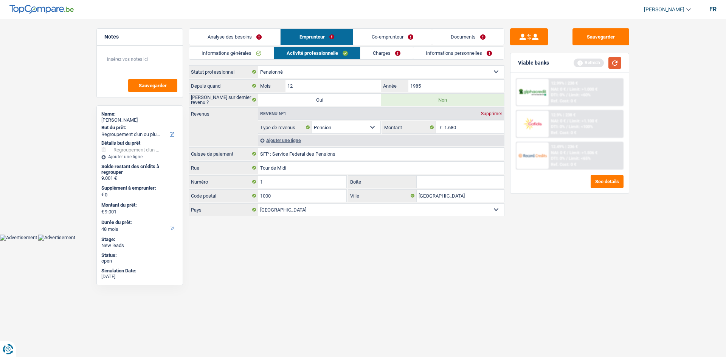
click at [615, 61] on button "button" at bounding box center [614, 63] width 13 height 12
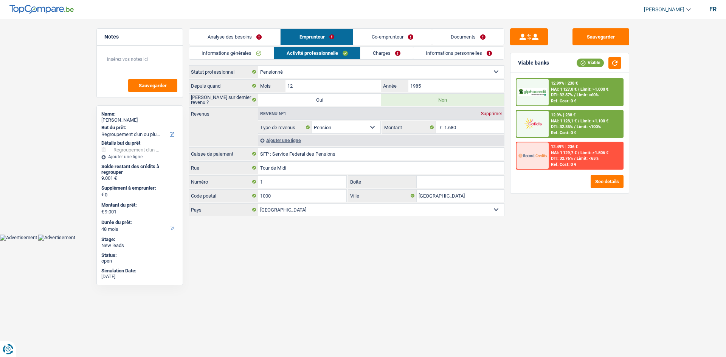
click at [388, 33] on link "Co-emprunteur" at bounding box center [392, 37] width 79 height 16
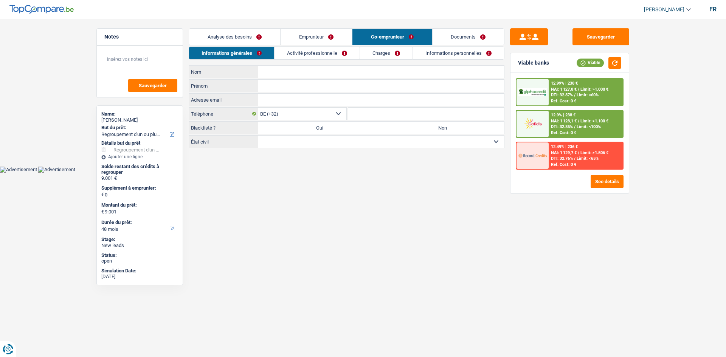
click at [319, 38] on link "Emprunteur" at bounding box center [315, 37] width 71 height 16
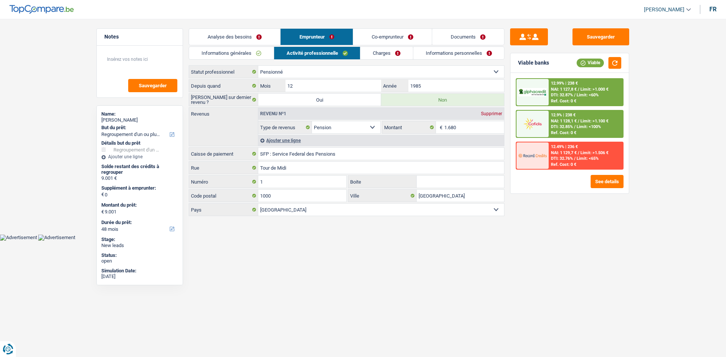
click at [465, 50] on link "Informations personnelles" at bounding box center [458, 53] width 91 height 12
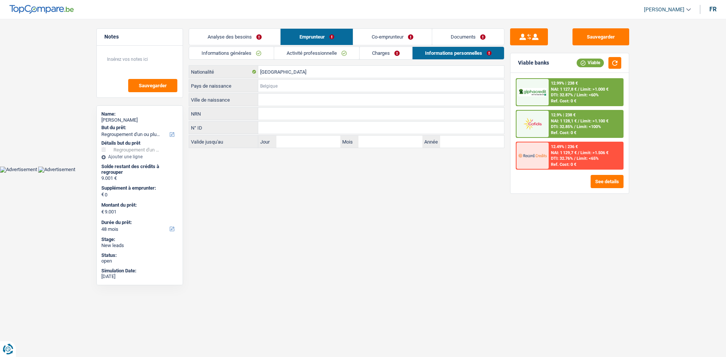
click at [264, 90] on input "Pays de naissance" at bounding box center [381, 86] width 246 height 12
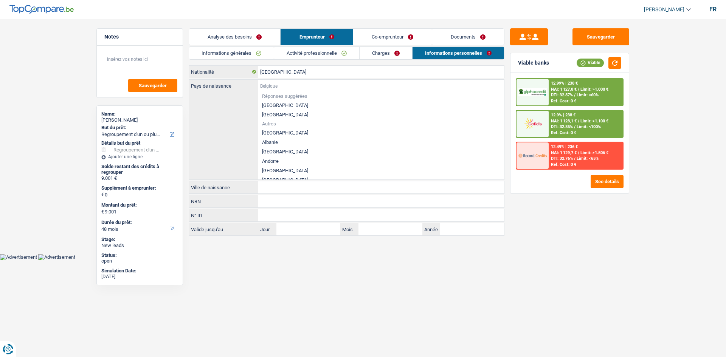
click at [282, 90] on input "Pays de naissance" at bounding box center [381, 86] width 246 height 12
click at [284, 109] on li "[GEOGRAPHIC_DATA]" at bounding box center [381, 105] width 246 height 9
type input "[GEOGRAPHIC_DATA]"
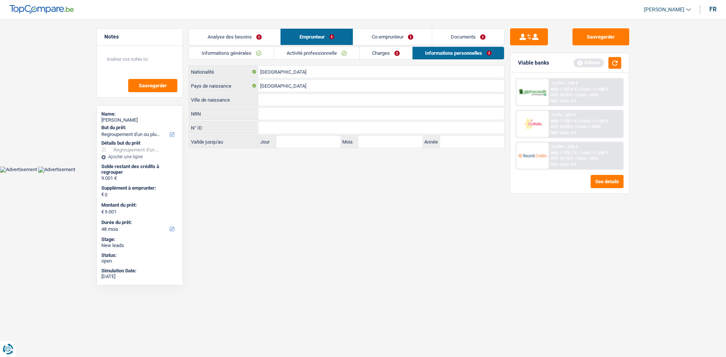
click at [271, 100] on input "Ville de naissance" at bounding box center [381, 100] width 246 height 12
click at [262, 98] on input "SELLES" at bounding box center [381, 100] width 246 height 12
type input "CELLES"
click at [375, 33] on link "Co-emprunteur" at bounding box center [392, 37] width 79 height 16
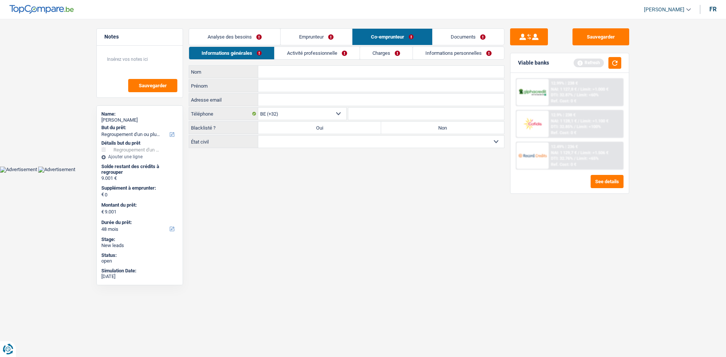
click at [230, 37] on link "Analyse des besoins" at bounding box center [234, 37] width 91 height 16
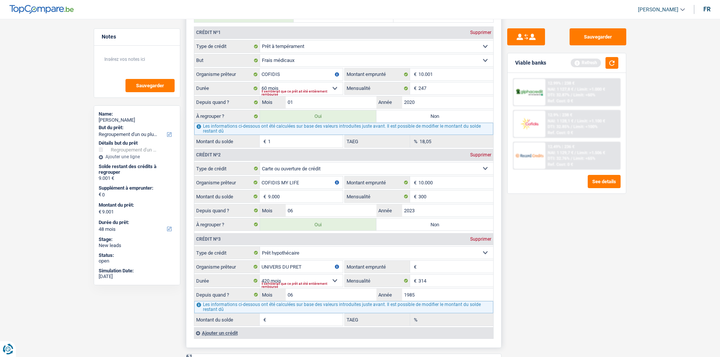
scroll to position [567, 0]
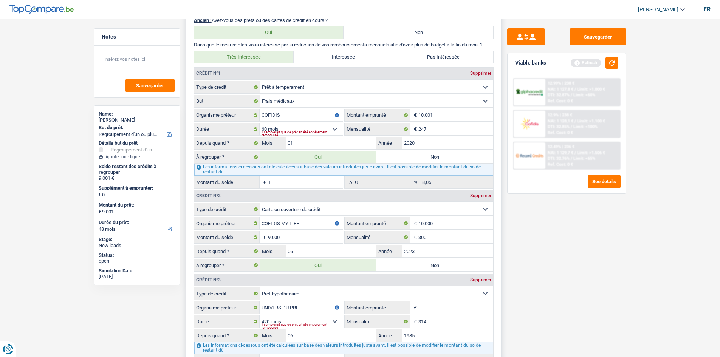
click at [426, 269] on label "Non" at bounding box center [434, 265] width 117 height 12
click at [426, 269] on input "Non" at bounding box center [434, 265] width 117 height 12
radio input "true"
type input "1"
select select "24"
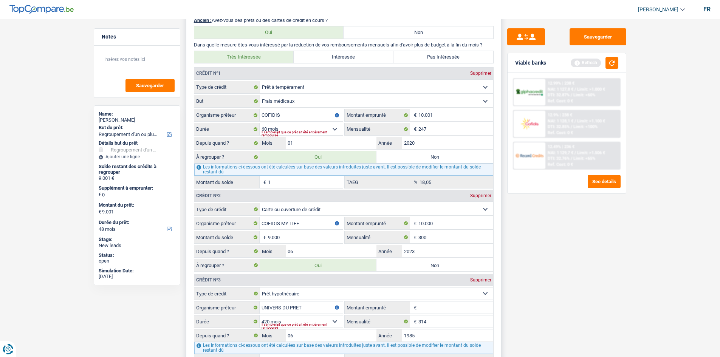
type input "1"
select select "24"
type input "1"
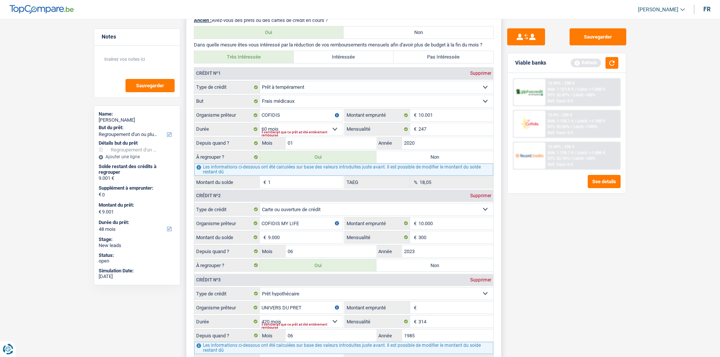
select select "24"
radio input "false"
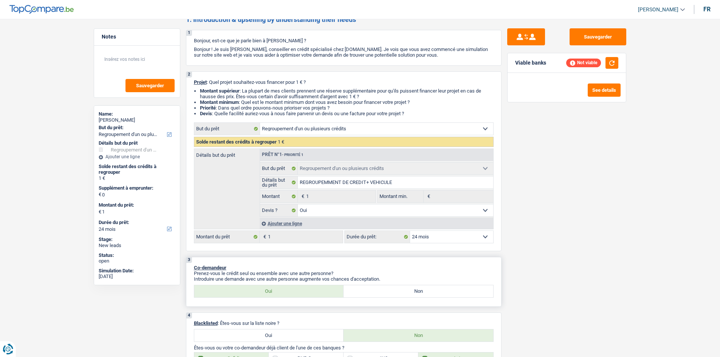
scroll to position [76, 0]
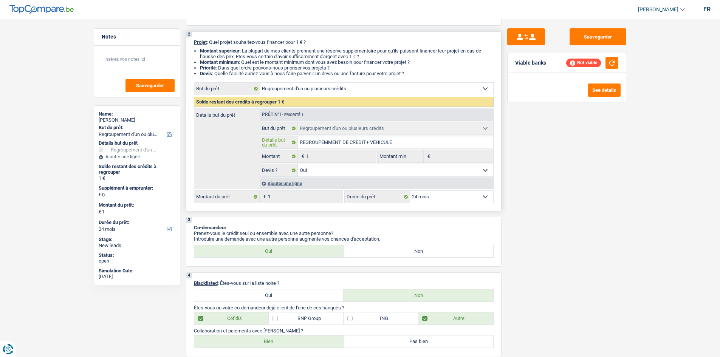
click at [367, 144] on input "REGROUPEMMENT DE CREDIT+ VEHICULE" at bounding box center [395, 142] width 195 height 12
type input "CREGROUPEMMENT DE CREDIT+ VEHICULE"
type input "CLREGROUPEMMENT DE CREDIT+ VEHICULE"
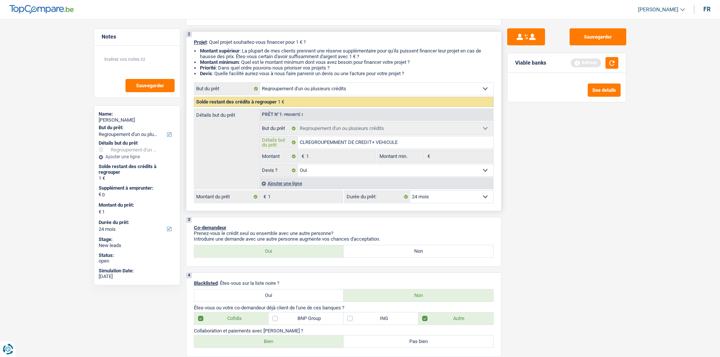
type input "CLOREGROUPEMMENT DE CREDIT+ VEHICULE"
type input "CLOTREGROUPEMMENT DE CREDIT+ VEHICULE"
type input "CLOTUREGROUPEMMENT DE CREDIT+ VEHICULE"
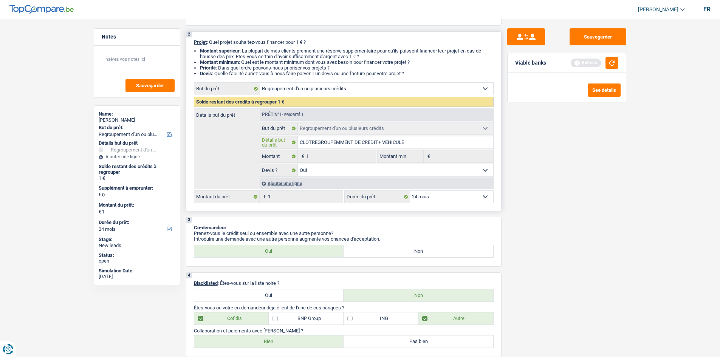
type input "CLOTUREGROUPEMMENT DE CREDIT+ VEHICULE"
type input "CLOTURREGROUPEMMENT DE CREDIT+ VEHICULE"
type input "CLOTUREREGROUPEMMENT DE CREDIT+ VEHICULE"
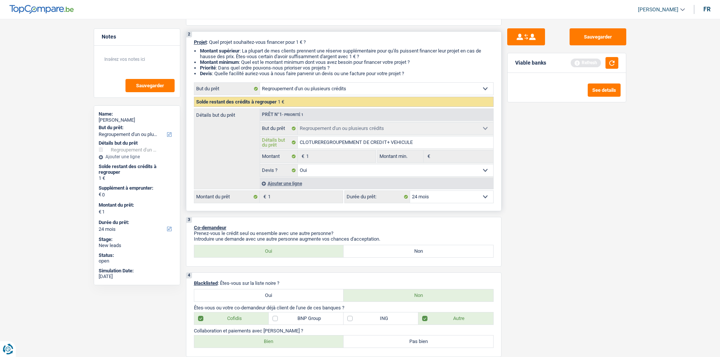
type input "CLOTURE REGROUPEMMENT DE CREDIT+ VEHICULE"
type input "CLOTURE CREGROUPEMMENT DE CREDIT+ VEHICULE"
type input "CLOTURE CAREGROUPEMMENT DE CREDIT+ VEHICULE"
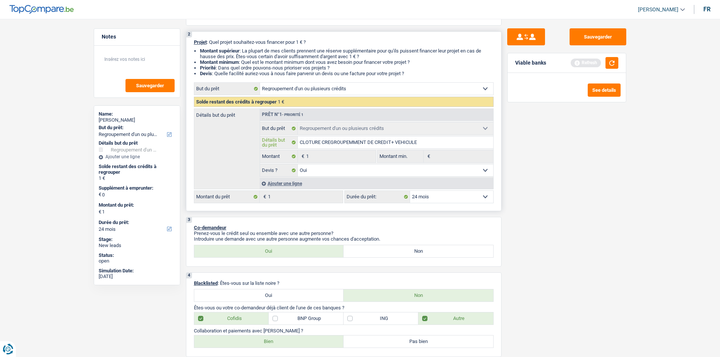
type input "CLOTURE CAREGROUPEMMENT DE CREDIT+ VEHICULE"
type input "CLOTURE CATREGROUPEMMENT DE CREDIT+ VEHICULE"
type input "CLOTURE CATRREGROUPEMMENT DE CREDIT+ VEHICULE"
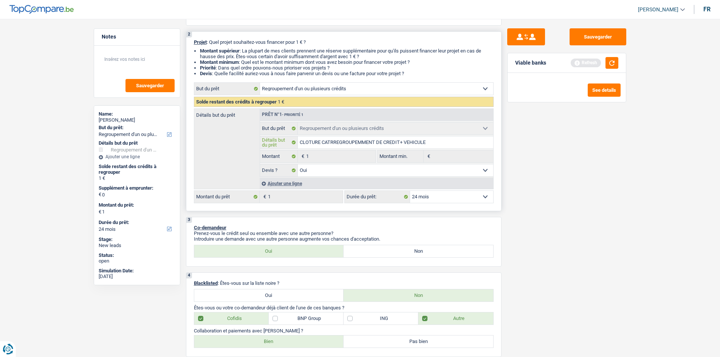
type input "CLOTURE CATREREGROUPEMMENT DE CREDIT+ VEHICULE"
type input "CLOTURE CATRE REGROUPEMMENT DE CREDIT+ VEHICULE"
type input "CLOTURE CATRE DREGROUPEMMENT DE CREDIT+ VEHICULE"
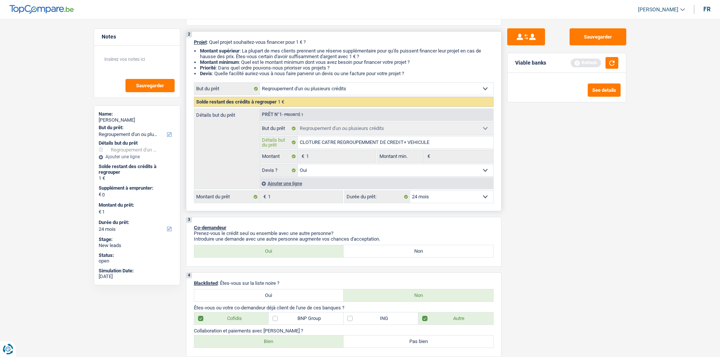
type input "CLOTURE CATRE DREGROUPEMMENT DE CREDIT+ VEHICULE"
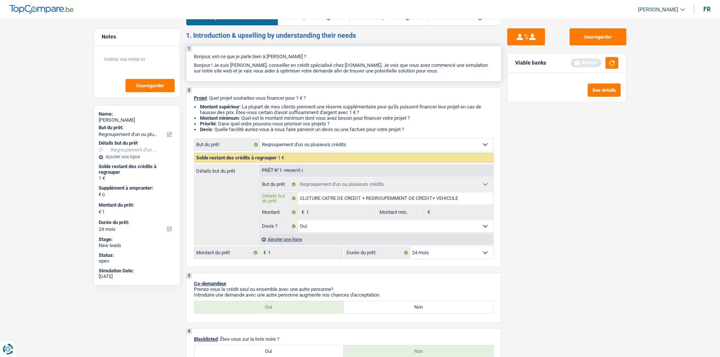
scroll to position [0, 0]
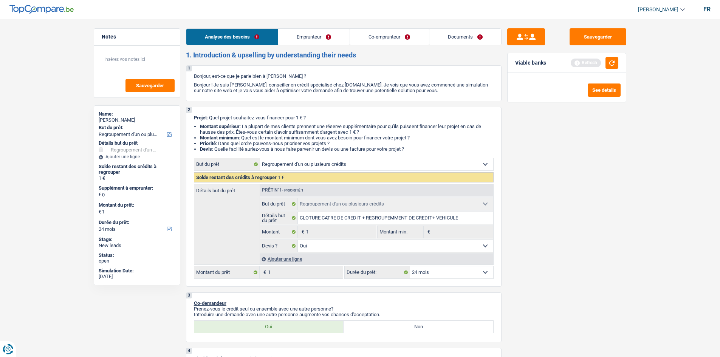
click at [361, 42] on link "Co-emprunteur" at bounding box center [389, 37] width 79 height 16
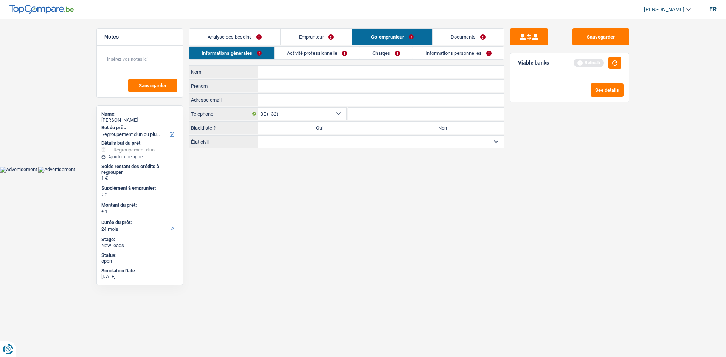
drag, startPoint x: 288, startPoint y: 70, endPoint x: 317, endPoint y: 64, distance: 29.7
click at [288, 70] on input "Nom" at bounding box center [381, 72] width 246 height 12
click at [311, 84] on input "Prénom" at bounding box center [381, 86] width 246 height 12
click at [428, 130] on label "Non" at bounding box center [442, 128] width 123 height 12
click at [428, 130] on input "Non" at bounding box center [442, 128] width 123 height 12
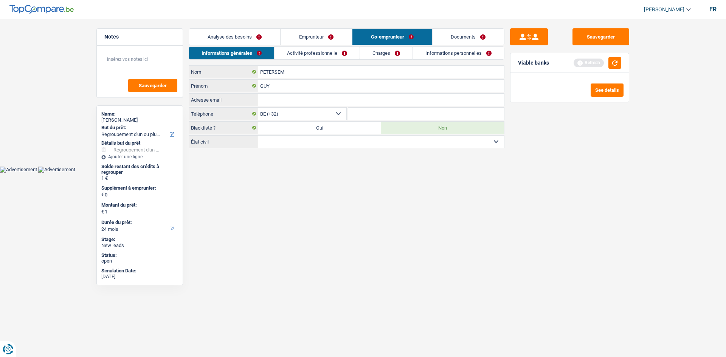
click at [420, 141] on select "Célibataire Marié(e) Cohabitant(e) légal(e) Divorcé(e) Veuf(ve) Séparé (de fait…" at bounding box center [381, 142] width 246 height 12
click at [258, 136] on select "Célibataire Marié(e) Cohabitant(e) légal(e) Divorcé(e) Veuf(ve) Séparé (de fait…" at bounding box center [381, 142] width 246 height 12
click at [315, 49] on link "Activité professionnelle" at bounding box center [316, 53] width 85 height 12
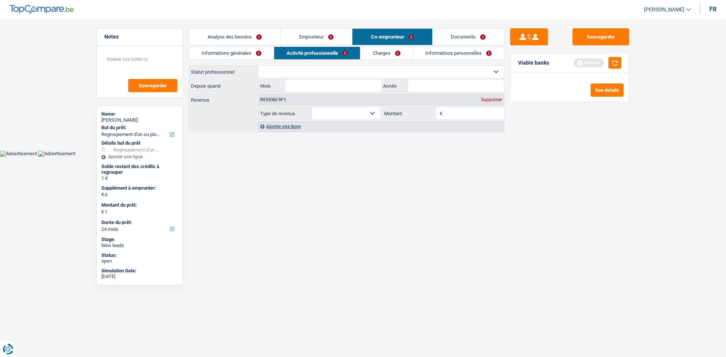
click at [289, 71] on select "Ouvrier Employé privé Employé public Invalide Indépendant Pensionné Chômeur Mut…" at bounding box center [381, 72] width 246 height 12
click at [258, 66] on select "Ouvrier Employé privé Employé public Invalide Indépendant Pensionné Chômeur Mut…" at bounding box center [381, 72] width 246 height 12
click at [428, 88] on input "Année" at bounding box center [456, 86] width 96 height 12
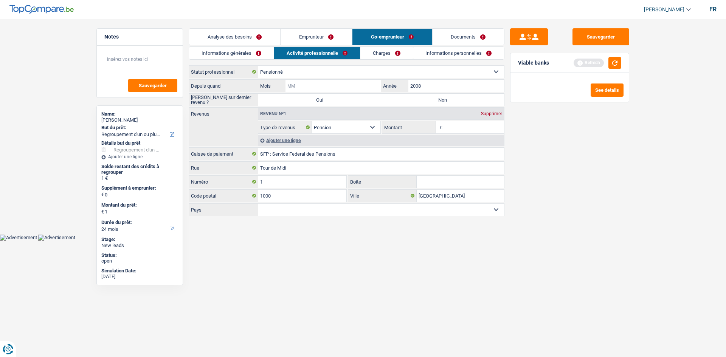
click at [323, 85] on input "Mois" at bounding box center [333, 86] width 96 height 12
click at [402, 101] on label "Non" at bounding box center [442, 100] width 123 height 12
click at [402, 101] on input "Non" at bounding box center [442, 100] width 123 height 12
click at [450, 128] on input "Montant" at bounding box center [474, 127] width 60 height 12
click at [384, 50] on link "Charges" at bounding box center [386, 53] width 53 height 12
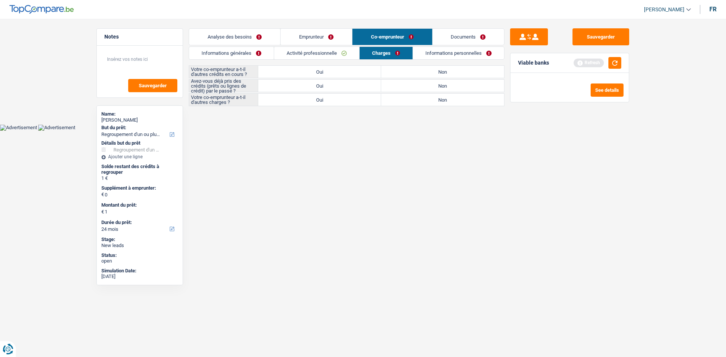
click at [301, 34] on link "Emprunteur" at bounding box center [315, 37] width 71 height 16
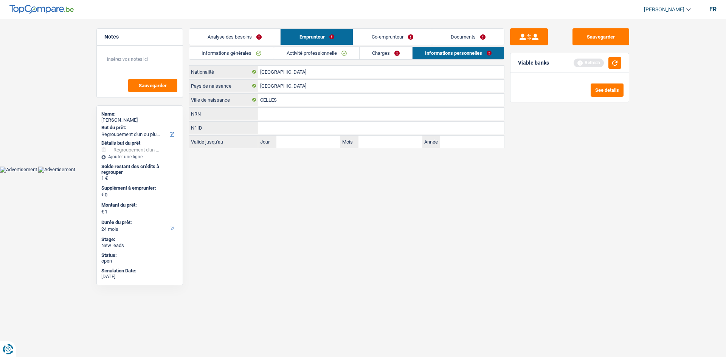
click at [241, 34] on link "Analyse des besoins" at bounding box center [234, 37] width 91 height 16
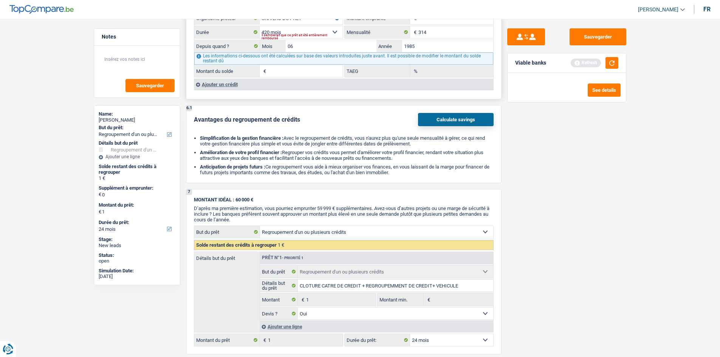
scroll to position [794, 0]
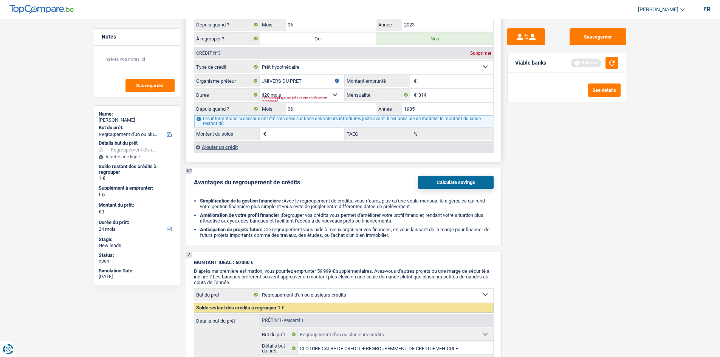
click at [213, 146] on div "Ajouter un crédit" at bounding box center [343, 146] width 299 height 11
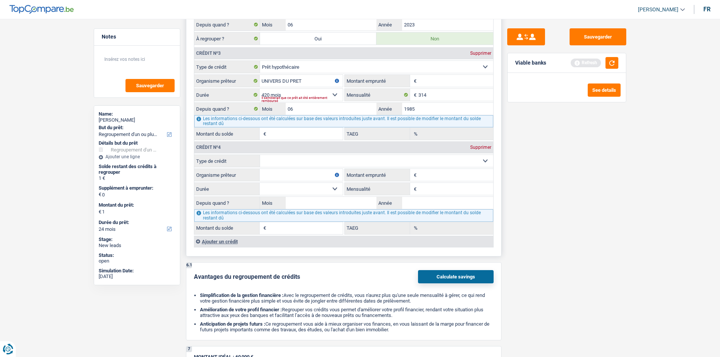
click at [276, 161] on select "Carte ou ouverture de crédit Prêt hypothécaire Vente à tempérament Prêt à tempé…" at bounding box center [376, 161] width 233 height 12
click at [565, 207] on div "Sauvegarder Viable banks Refresh See details" at bounding box center [567, 185] width 130 height 315
click at [432, 193] on input "Mensualité" at bounding box center [455, 189] width 75 height 12
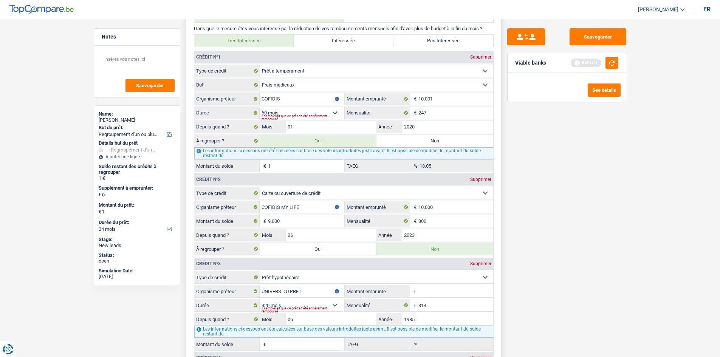
scroll to position [718, 0]
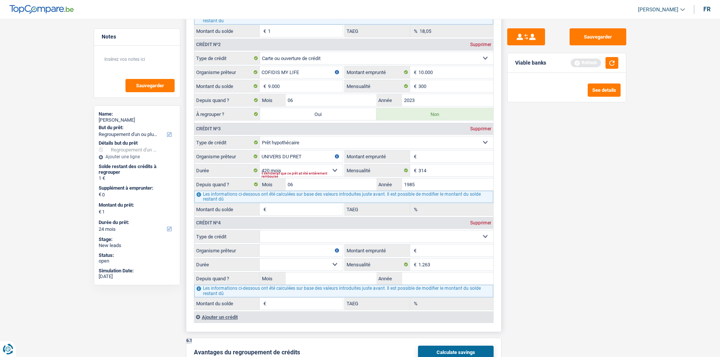
click at [475, 221] on div "Supprimer" at bounding box center [480, 223] width 25 height 5
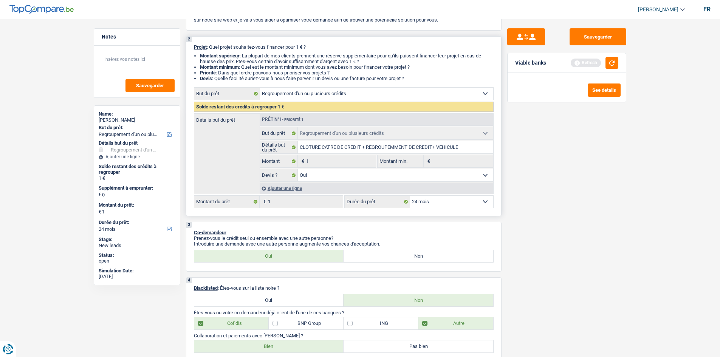
scroll to position [0, 0]
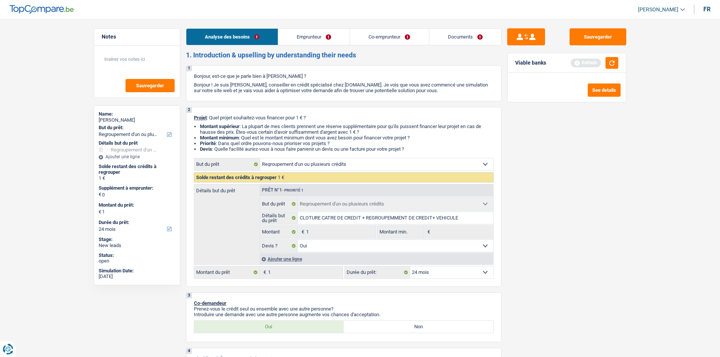
click at [373, 35] on link "Co-emprunteur" at bounding box center [389, 37] width 79 height 16
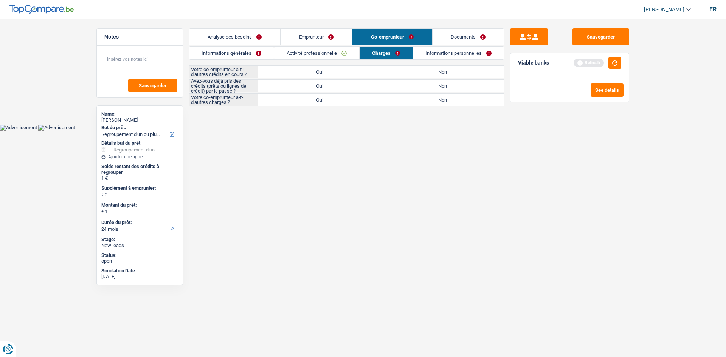
click at [340, 70] on label "Oui" at bounding box center [319, 72] width 123 height 12
click at [340, 70] on input "Oui" at bounding box center [319, 72] width 123 height 12
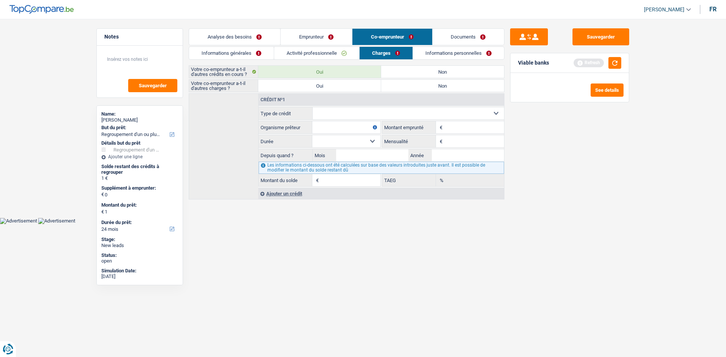
click at [331, 116] on select "Carte ou ouverture de crédit Prêt hypothécaire Vente à tempérament Prêt à tempé…" at bounding box center [409, 113] width 192 height 12
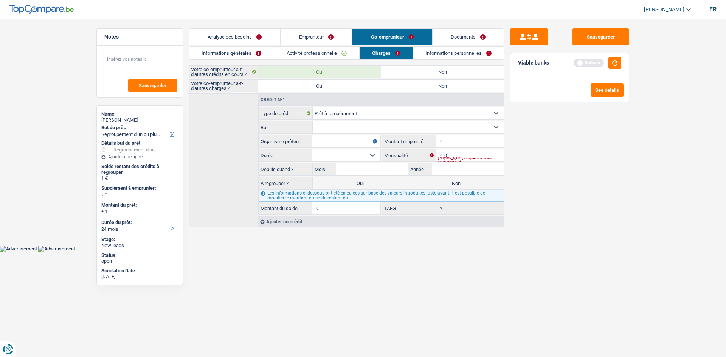
click at [452, 144] on input "Montant" at bounding box center [474, 141] width 60 height 12
drag, startPoint x: 444, startPoint y: 169, endPoint x: 450, endPoint y: 164, distance: 8.3
click at [444, 169] on input "Année" at bounding box center [468, 169] width 72 height 12
click at [389, 168] on input "Mois" at bounding box center [372, 169] width 72 height 12
click at [447, 171] on input "Année" at bounding box center [468, 169] width 72 height 12
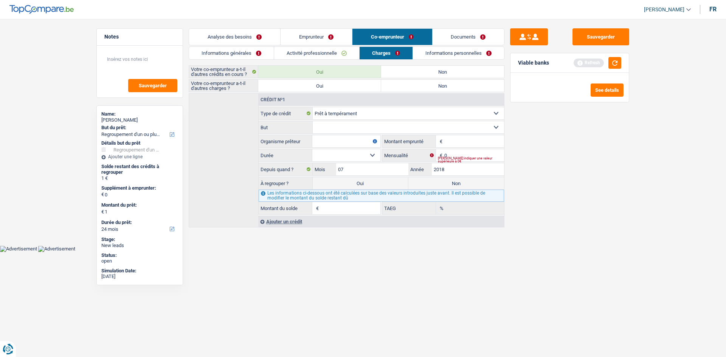
click at [548, 183] on div "Sauvegarder Viable banks Refresh See details" at bounding box center [569, 185] width 130 height 315
drag, startPoint x: 332, startPoint y: 158, endPoint x: 327, endPoint y: 160, distance: 5.4
click at [331, 158] on select "12 mois 18 mois 24 mois Sélectionner une option" at bounding box center [346, 155] width 68 height 12
click at [447, 145] on input "Montant" at bounding box center [474, 141] width 60 height 12
drag, startPoint x: 362, startPoint y: 142, endPoint x: 353, endPoint y: 148, distance: 11.2
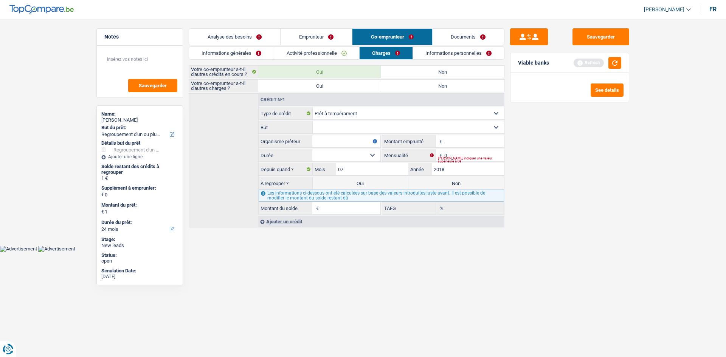
click at [363, 142] on input "Organisme prêteur" at bounding box center [346, 141] width 68 height 12
click at [463, 142] on input "Montant" at bounding box center [474, 141] width 60 height 12
click at [382, 122] on select "Confort maison: meubles, textile, peinture, électroménager, outillage non-profe…" at bounding box center [409, 127] width 192 height 12
click at [313, 121] on select "Confort maison: meubles, textile, peinture, électroménager, outillage non-profe…" at bounding box center [409, 127] width 192 height 12
click at [349, 156] on select "12 mois 18 mois 24 mois 30 mois 36 mois 42 mois 48 mois 60 mois 72 mois 84 mois…" at bounding box center [346, 155] width 68 height 12
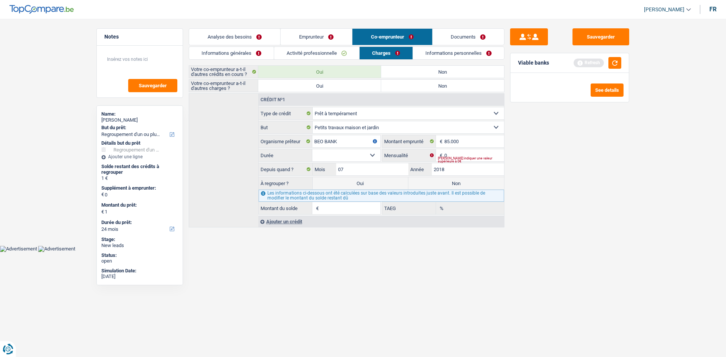
click at [312, 149] on select "12 mois 18 mois 24 mois 30 mois 36 mois 42 mois 48 mois 60 mois 72 mois 84 mois…" at bounding box center [346, 155] width 68 height 12
click at [460, 166] on input "2018" at bounding box center [468, 169] width 72 height 12
click at [460, 139] on input "85.000" at bounding box center [474, 141] width 60 height 12
click at [350, 153] on select "12 mois 18 mois 24 mois 30 mois 36 mois 42 mois 48 mois 60 mois 72 mois 84 mois…" at bounding box center [346, 155] width 68 height 12
click at [312, 149] on select "12 mois 18 mois 24 mois 30 mois 36 mois 42 mois 48 mois 60 mois 72 mois 84 mois…" at bounding box center [346, 155] width 68 height 12
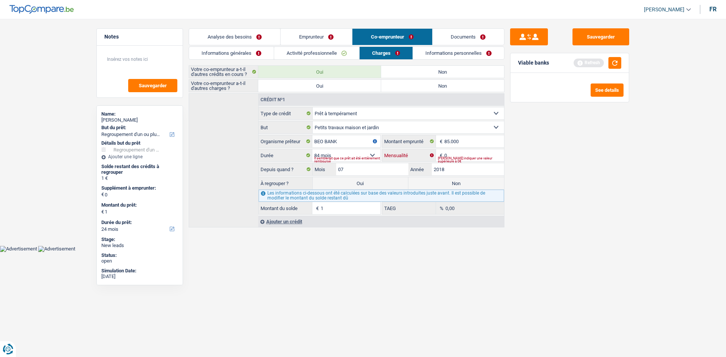
click at [463, 153] on input "0" at bounding box center [474, 155] width 60 height 12
click at [356, 252] on html "Vous avez le contrôle de vos données Nous utilisons des cookies, tout comme nos…" at bounding box center [363, 126] width 726 height 252
click at [365, 182] on label "Oui" at bounding box center [361, 183] width 96 height 12
click at [365, 182] on input "Oui" at bounding box center [361, 183] width 96 height 12
click at [435, 179] on label "Non" at bounding box center [456, 183] width 96 height 12
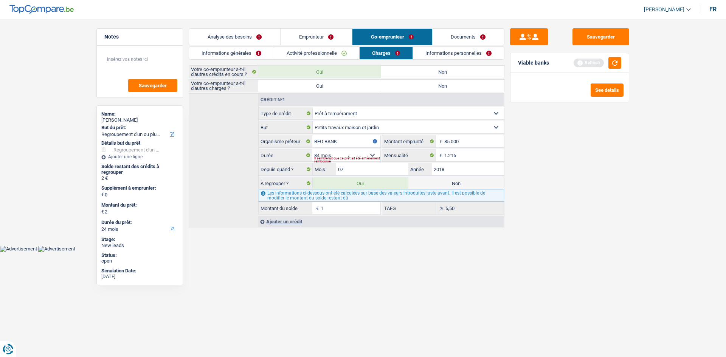
click at [435, 179] on input "Non" at bounding box center [456, 183] width 96 height 12
click at [409, 83] on label "Non" at bounding box center [442, 86] width 123 height 12
click at [409, 83] on input "Non" at bounding box center [442, 86] width 123 height 12
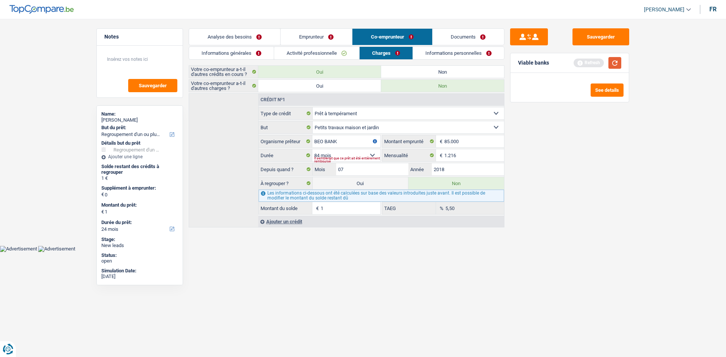
click at [617, 64] on button "button" at bounding box center [614, 63] width 13 height 12
click at [302, 50] on link "Activité professionnelle" at bounding box center [316, 53] width 85 height 12
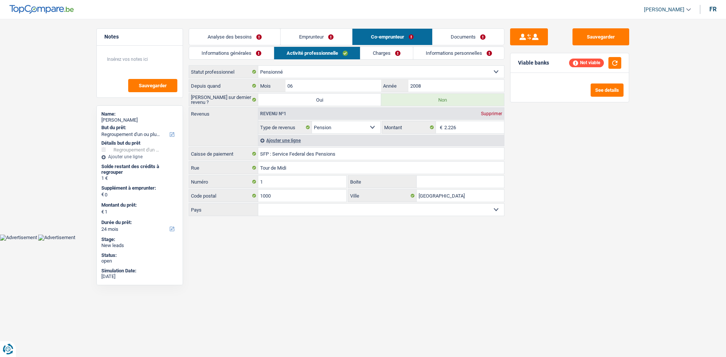
click at [392, 54] on link "Charges" at bounding box center [386, 53] width 53 height 12
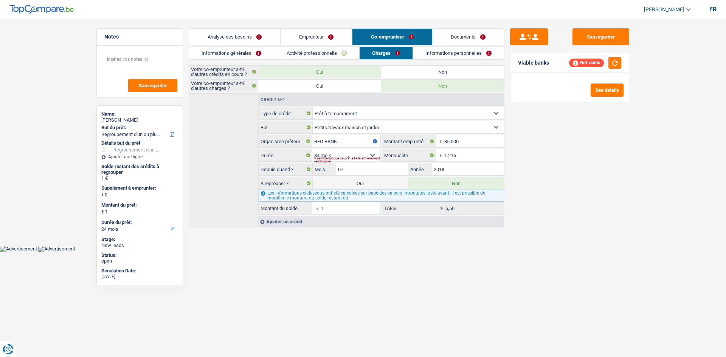
click at [436, 51] on link "Informations personnelles" at bounding box center [458, 53] width 91 height 12
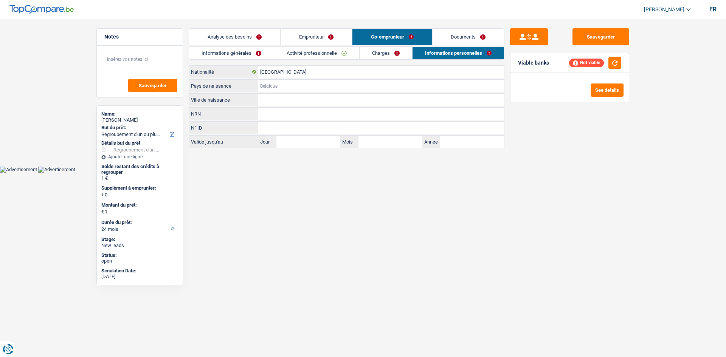
click at [279, 87] on input "Pays de naissance" at bounding box center [381, 86] width 246 height 12
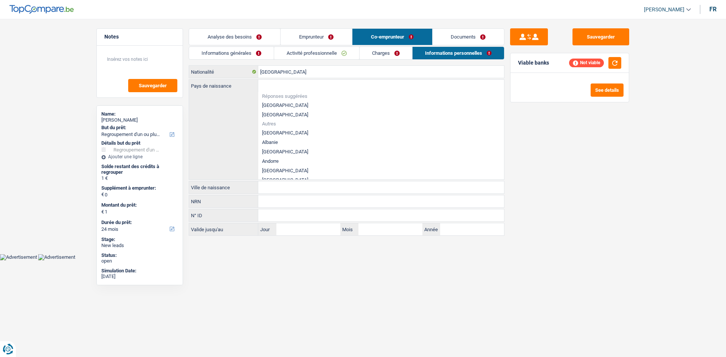
click at [288, 108] on li "[GEOGRAPHIC_DATA]" at bounding box center [381, 105] width 246 height 9
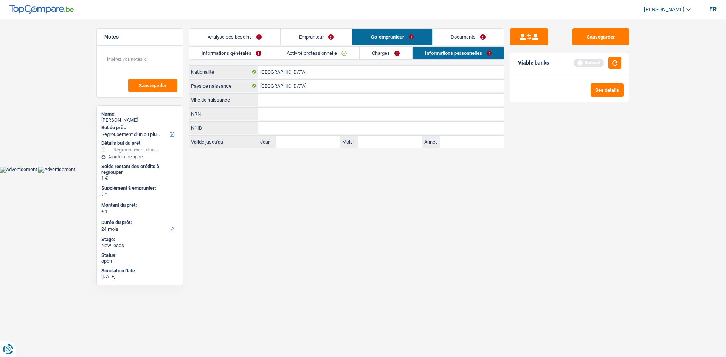
click at [277, 99] on input "Ville de naissance" at bounding box center [381, 100] width 246 height 12
click at [617, 62] on button "button" at bounding box center [614, 63] width 13 height 12
click at [376, 56] on link "Charges" at bounding box center [385, 53] width 53 height 12
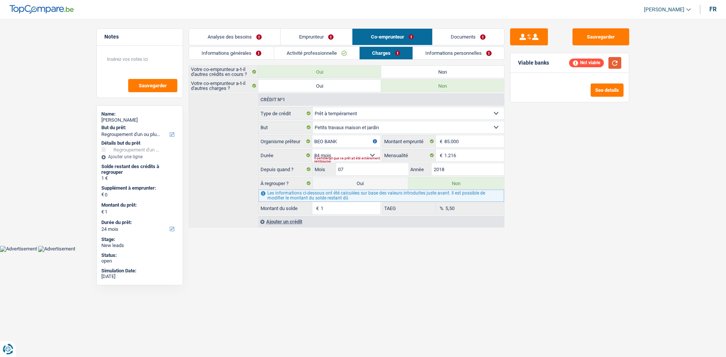
click at [617, 67] on button "button" at bounding box center [614, 63] width 13 height 12
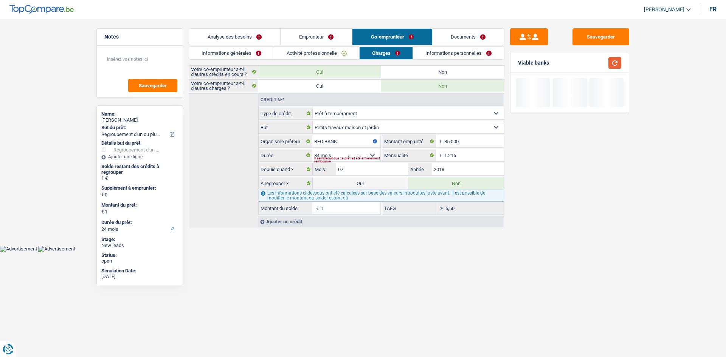
click at [617, 67] on button "button" at bounding box center [614, 63] width 13 height 12
click at [246, 34] on link "Analyse des besoins" at bounding box center [234, 37] width 91 height 16
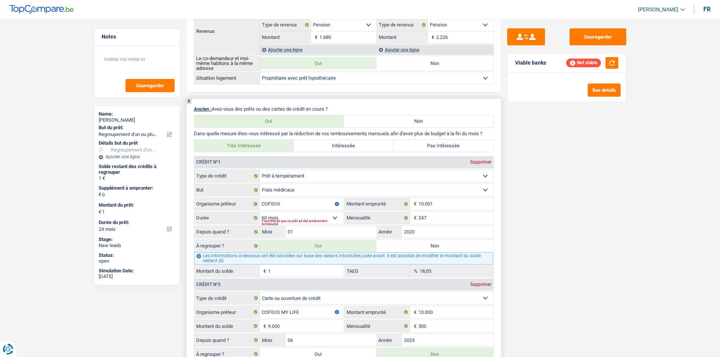
scroll to position [491, 0]
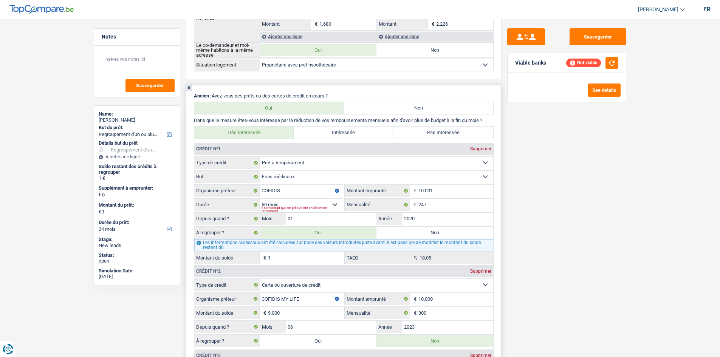
click at [288, 260] on input "1" at bounding box center [305, 258] width 75 height 12
click at [425, 220] on input "2020" at bounding box center [447, 219] width 91 height 12
click at [294, 207] on select "12 mois 18 mois 24 mois 30 mois 36 mois 42 mois 48 mois 60 mois Sélectionner un…" at bounding box center [301, 205] width 83 height 12
click at [448, 185] on input "10.001" at bounding box center [455, 191] width 75 height 12
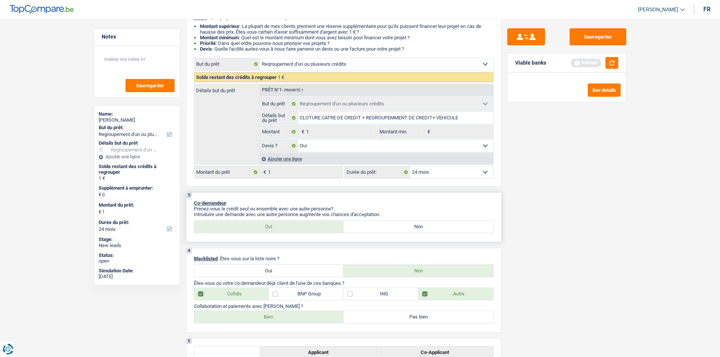
scroll to position [113, 0]
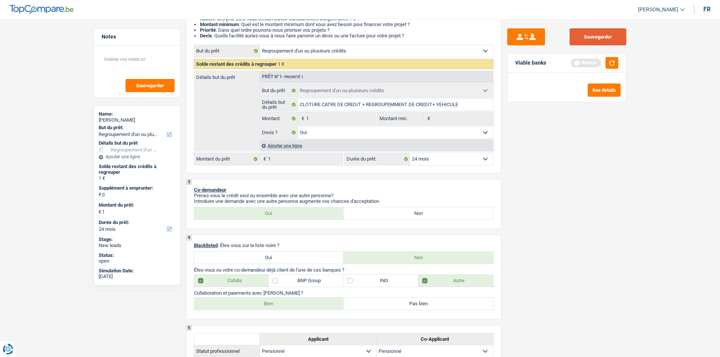
click at [579, 34] on button "Sauvegarder" at bounding box center [598, 36] width 57 height 17
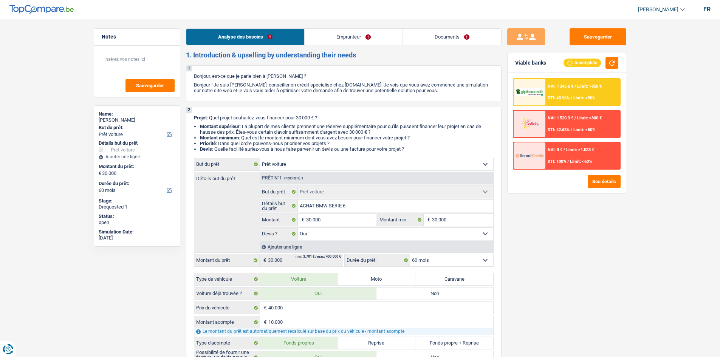
select select "car"
select select "60"
select select "car"
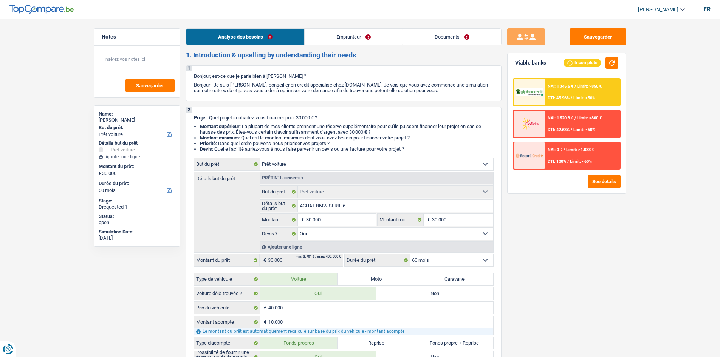
select select "yes"
select select "60"
select select "independent"
select select "netSalary"
select select "mealVouchers"
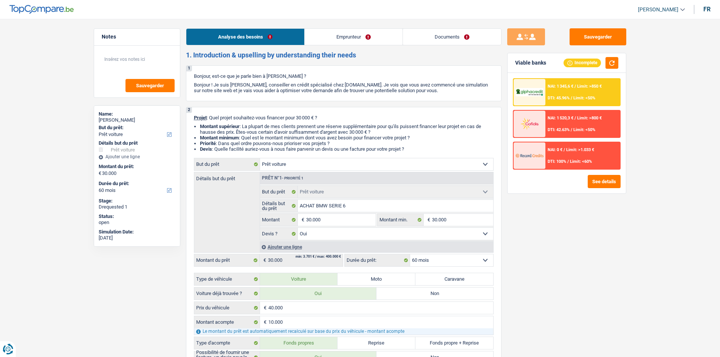
select select "rents"
select select "car"
select select "yes"
select select "60"
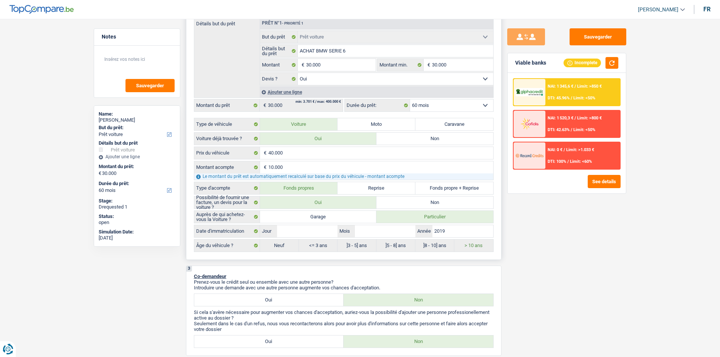
scroll to position [76, 0]
